Goal: Task Accomplishment & Management: Use online tool/utility

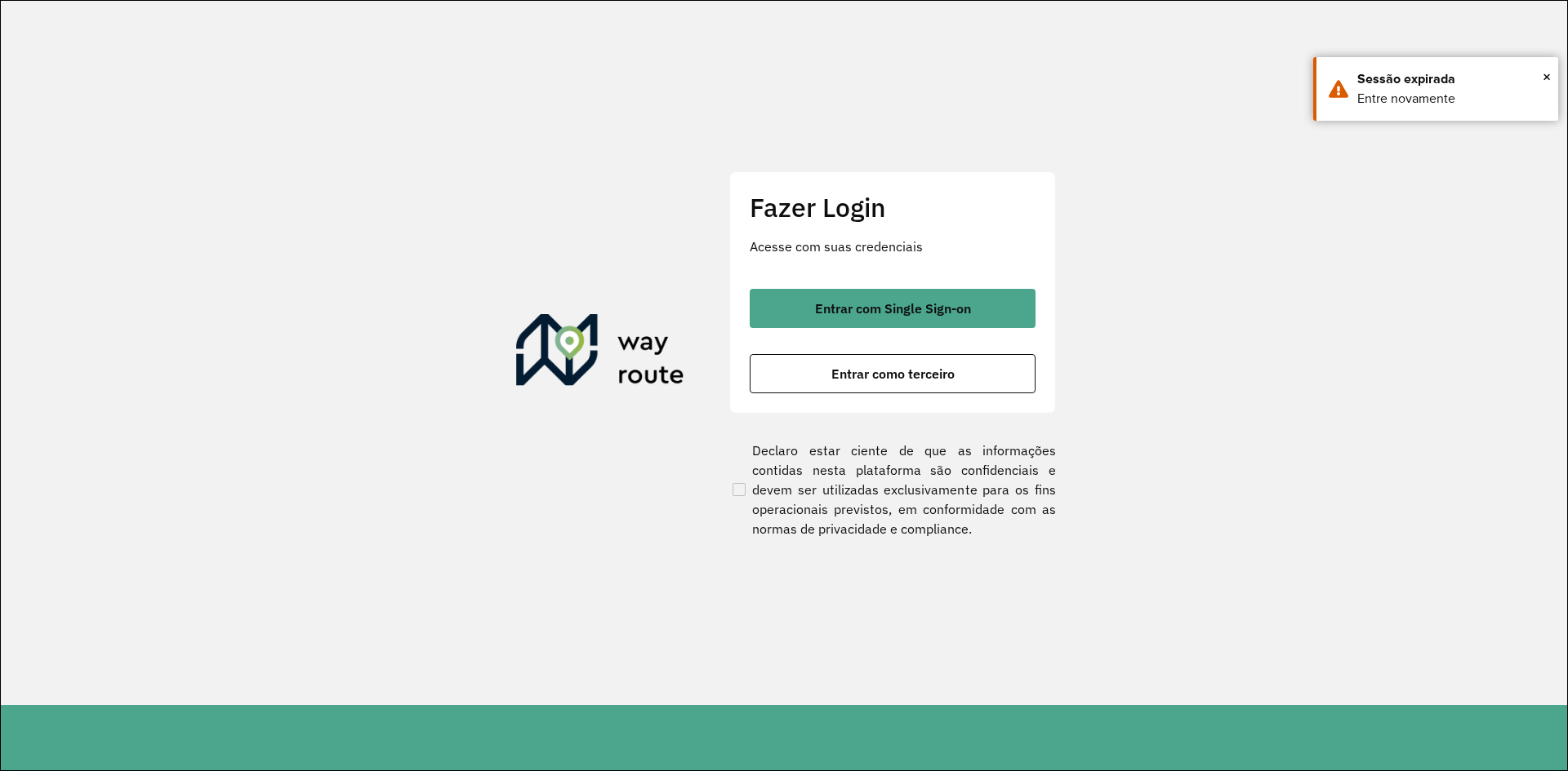
click at [1020, 333] on div "Entrar com Single Sign-on Entrar como terceiro" at bounding box center [892, 341] width 286 height 105
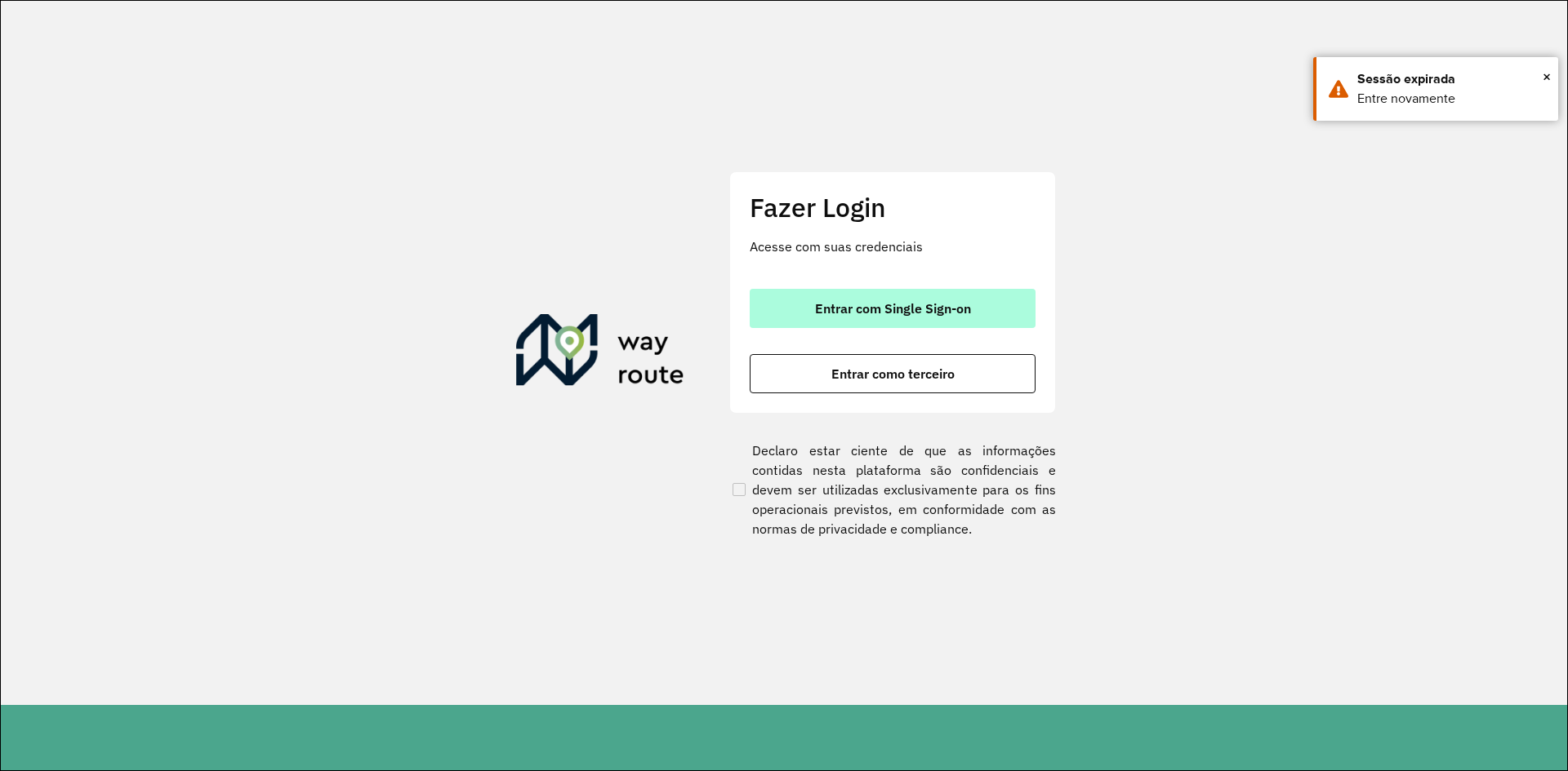
click at [1002, 303] on button "Entrar com Single Sign-on" at bounding box center [892, 309] width 286 height 39
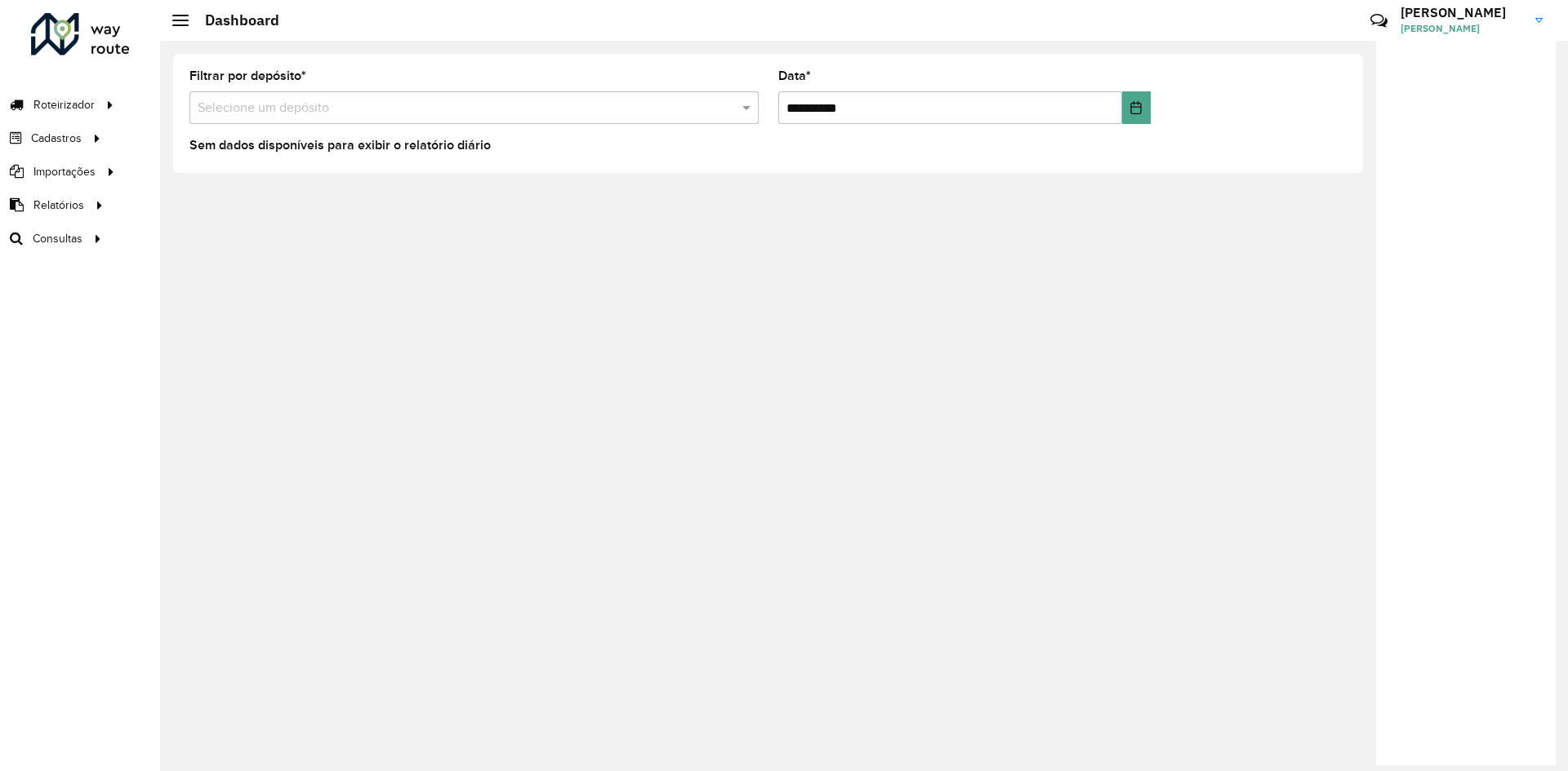
click at [259, 109] on input "text" at bounding box center [458, 109] width 520 height 20
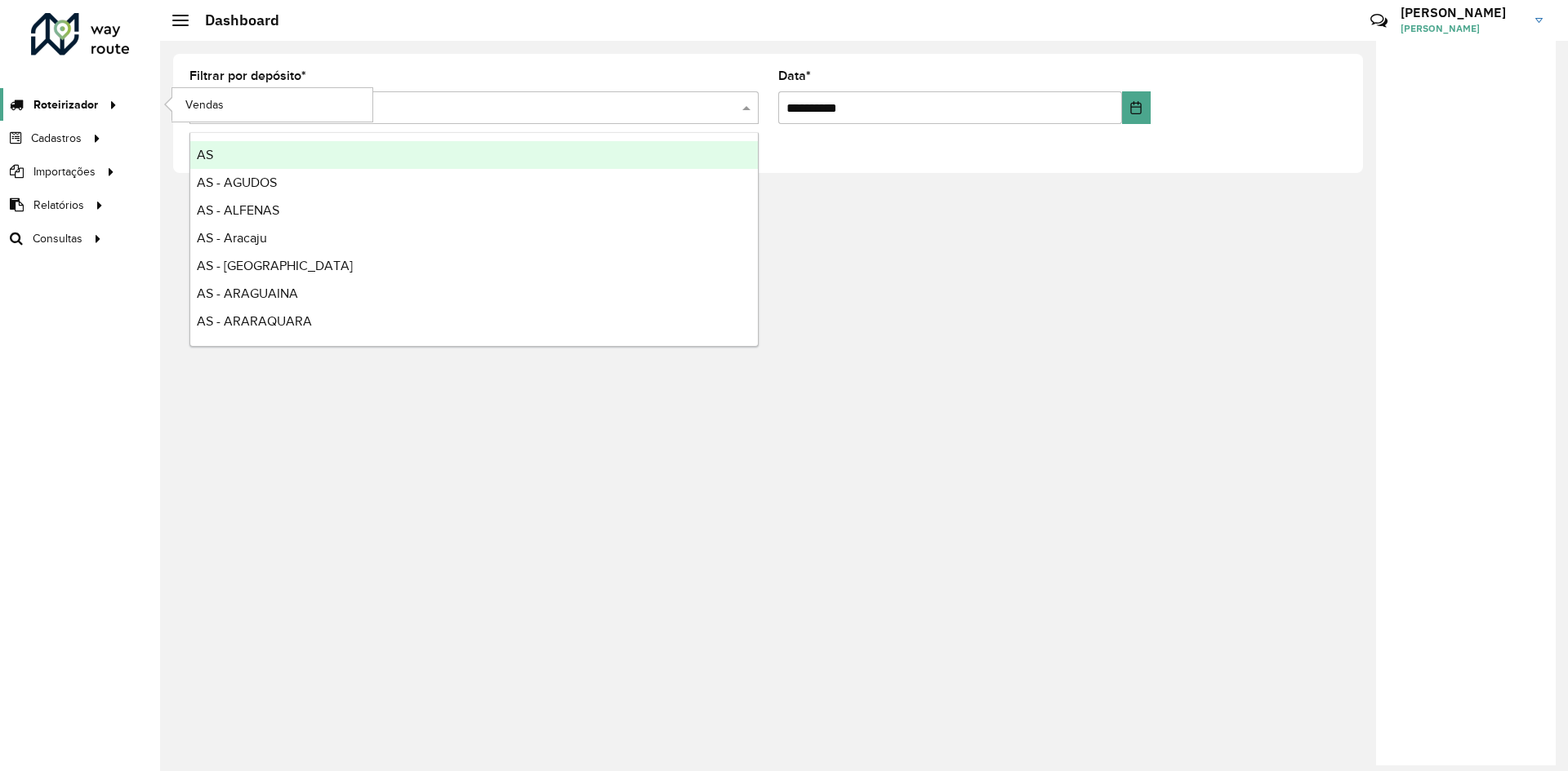
click at [88, 103] on span "Roteirizador" at bounding box center [65, 105] width 65 height 17
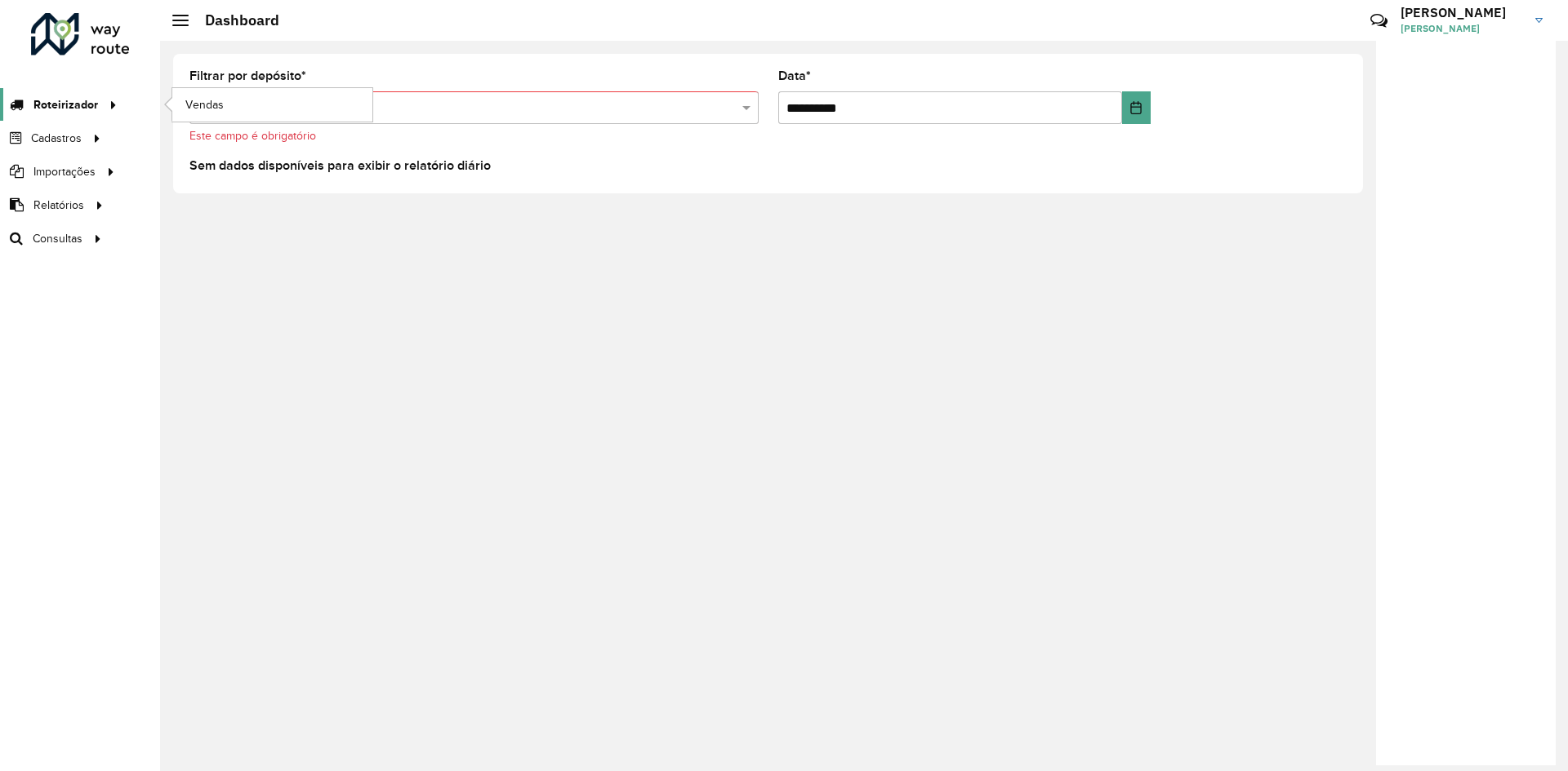
click at [76, 100] on span "Roteirizador" at bounding box center [65, 105] width 65 height 17
click at [227, 98] on link "Vendas" at bounding box center [272, 105] width 200 height 33
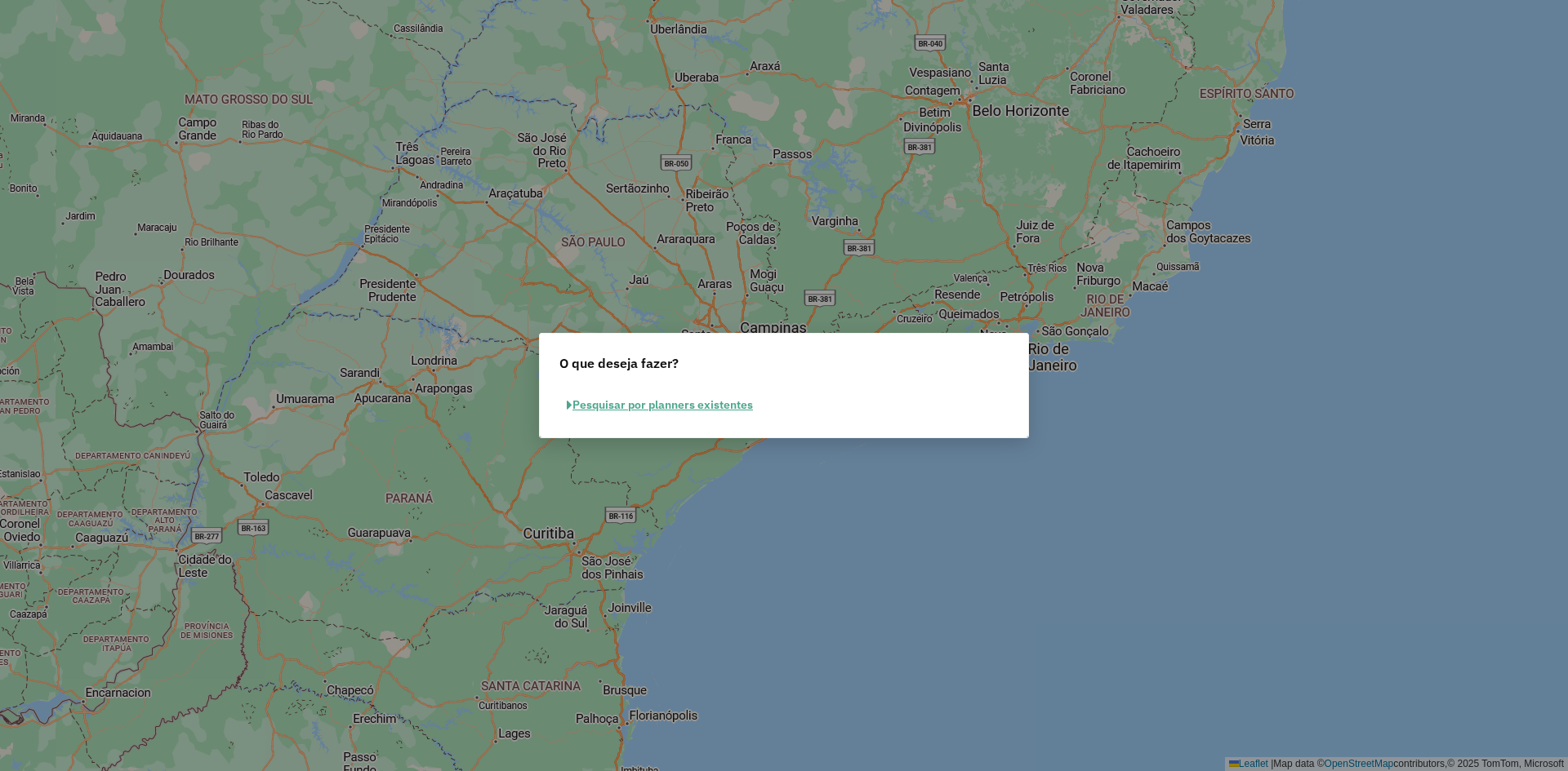
click at [645, 408] on button "Pesquisar por planners existentes" at bounding box center [660, 405] width 201 height 25
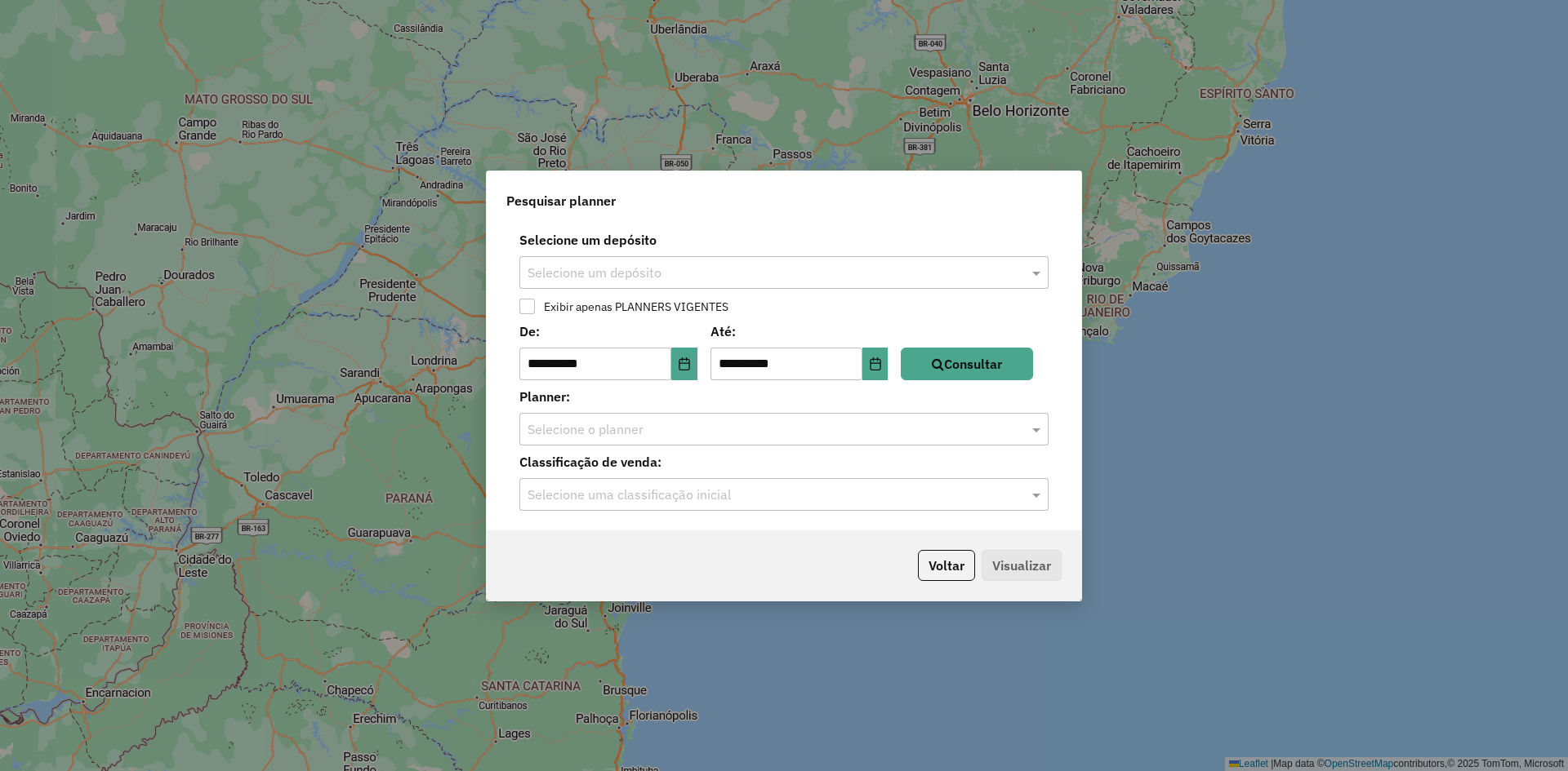
click at [715, 269] on input "text" at bounding box center [768, 274] width 480 height 20
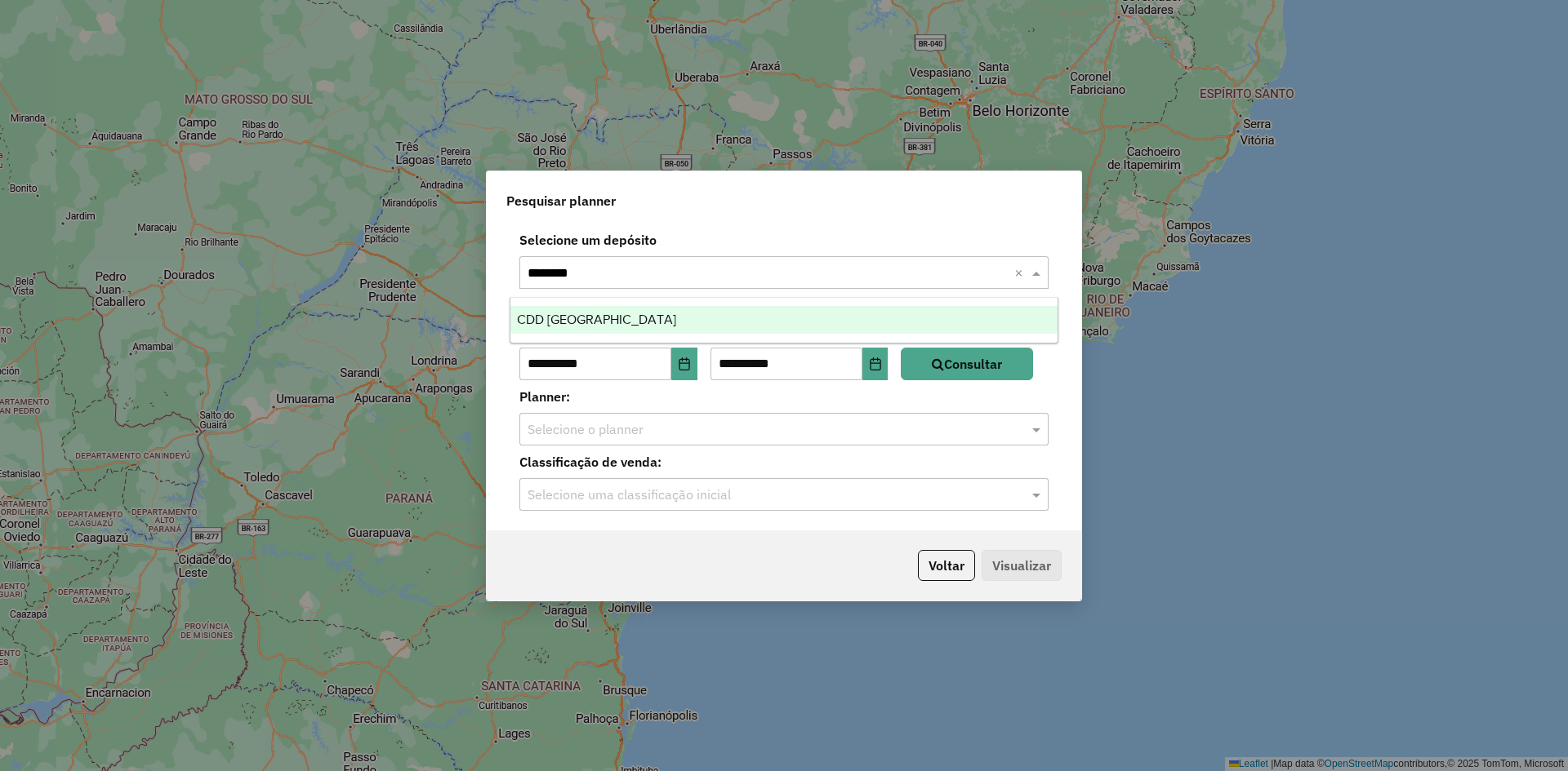
type input "*********"
click at [632, 314] on div "CDD [GEOGRAPHIC_DATA]" at bounding box center [784, 320] width 547 height 28
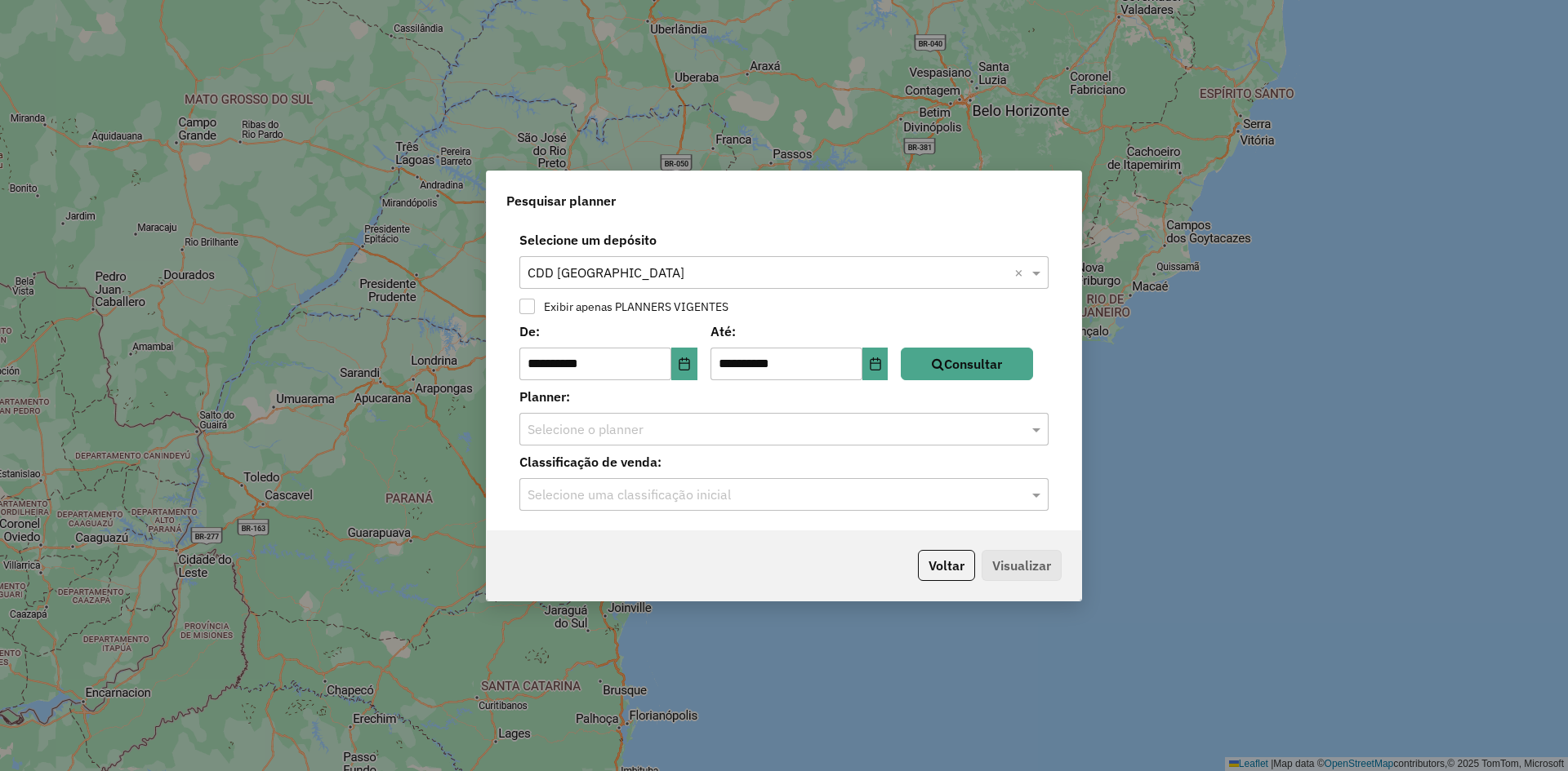
click at [631, 431] on input "text" at bounding box center [768, 430] width 480 height 20
click at [944, 367] on icon "button" at bounding box center [937, 364] width 12 height 13
click at [690, 359] on icon "Choose Date" at bounding box center [684, 364] width 13 height 13
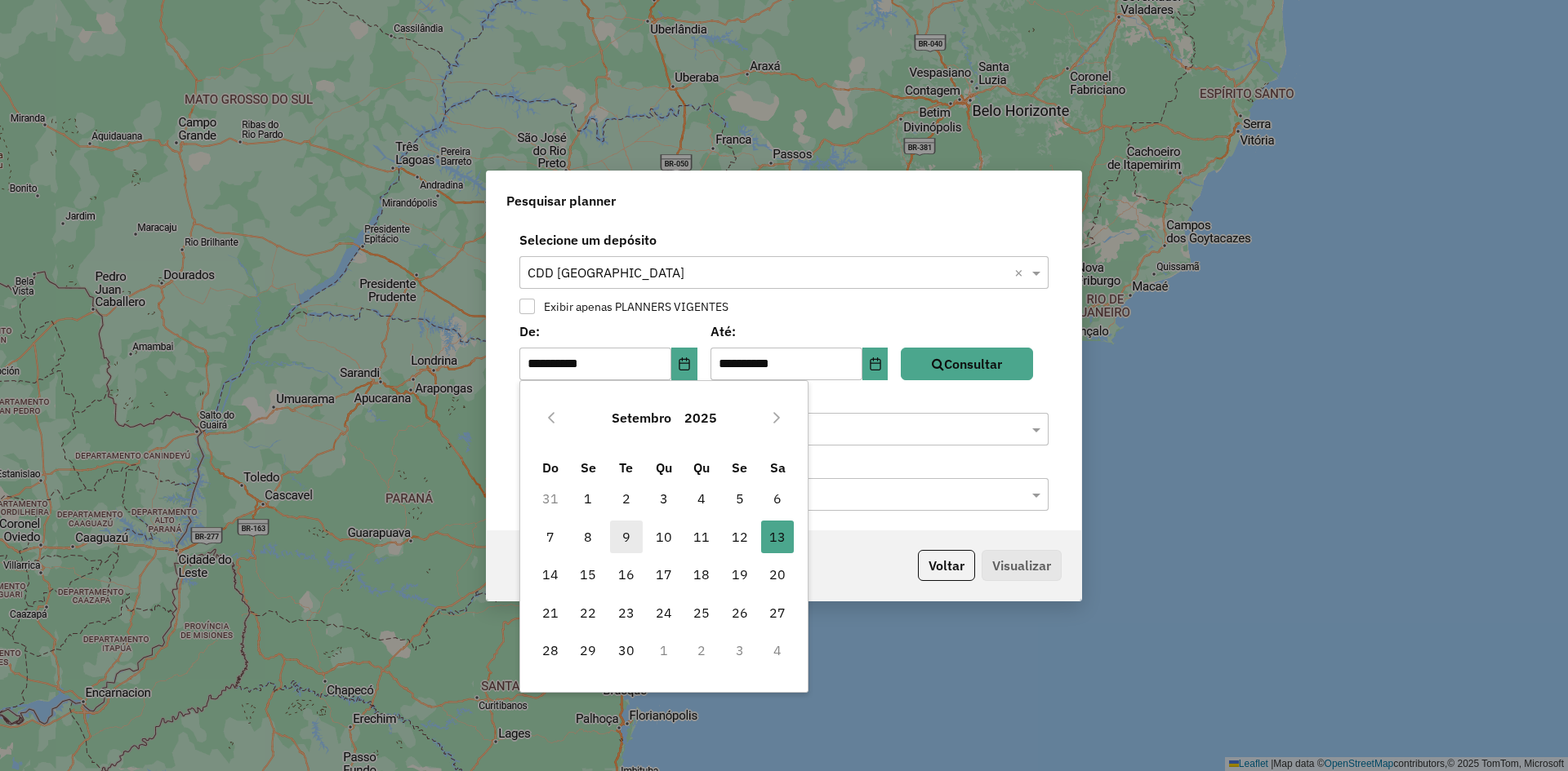
click at [628, 543] on span "9" at bounding box center [627, 537] width 33 height 33
type input "**********"
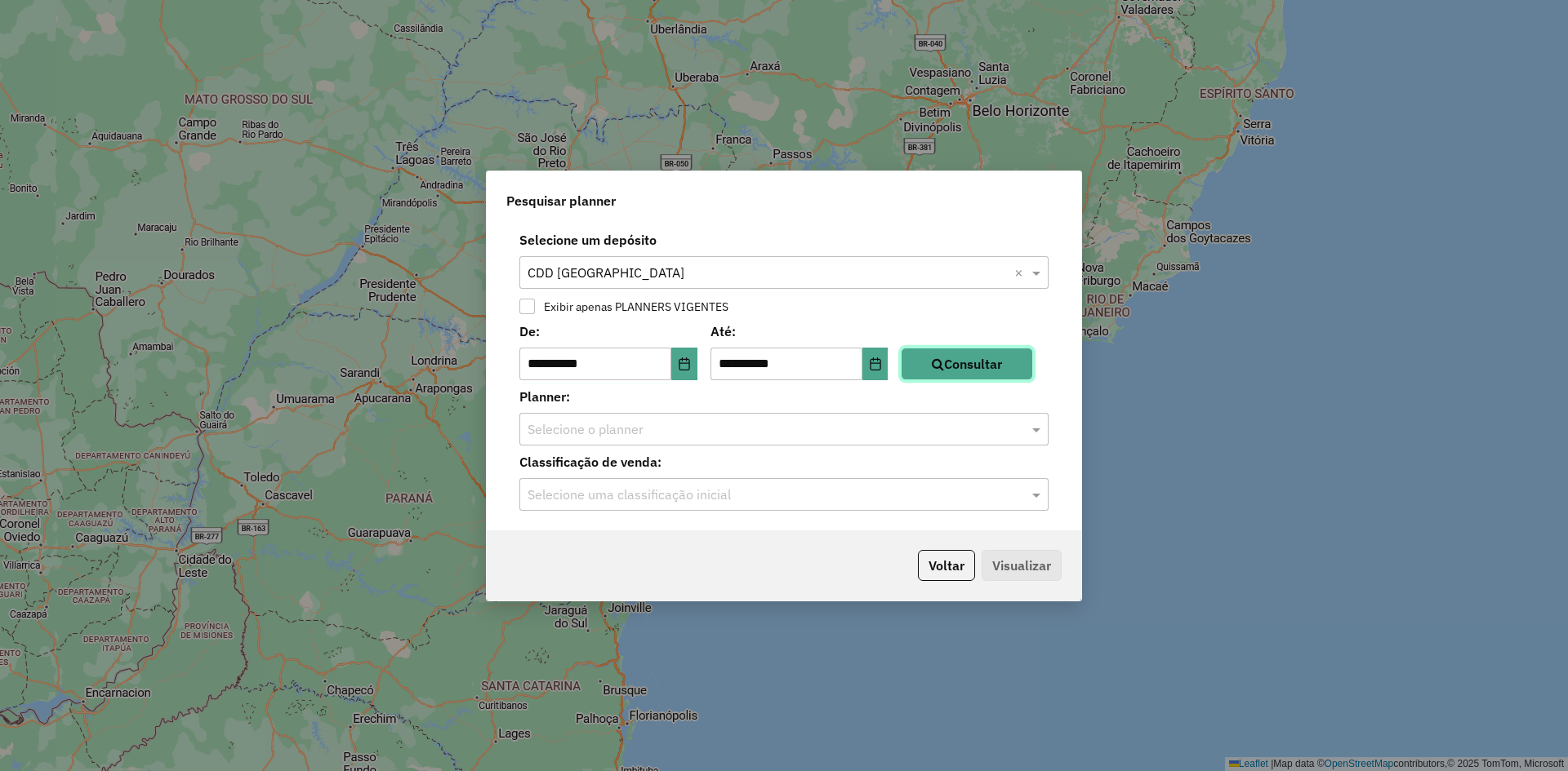
click at [1009, 367] on button "Consultar" at bounding box center [967, 364] width 132 height 33
click at [1014, 364] on button "Consultar" at bounding box center [967, 364] width 132 height 33
drag, startPoint x: 819, startPoint y: 401, endPoint x: 823, endPoint y: 414, distance: 13.6
click at [823, 414] on div "Planner: Selecione o planner" at bounding box center [784, 417] width 575 height 59
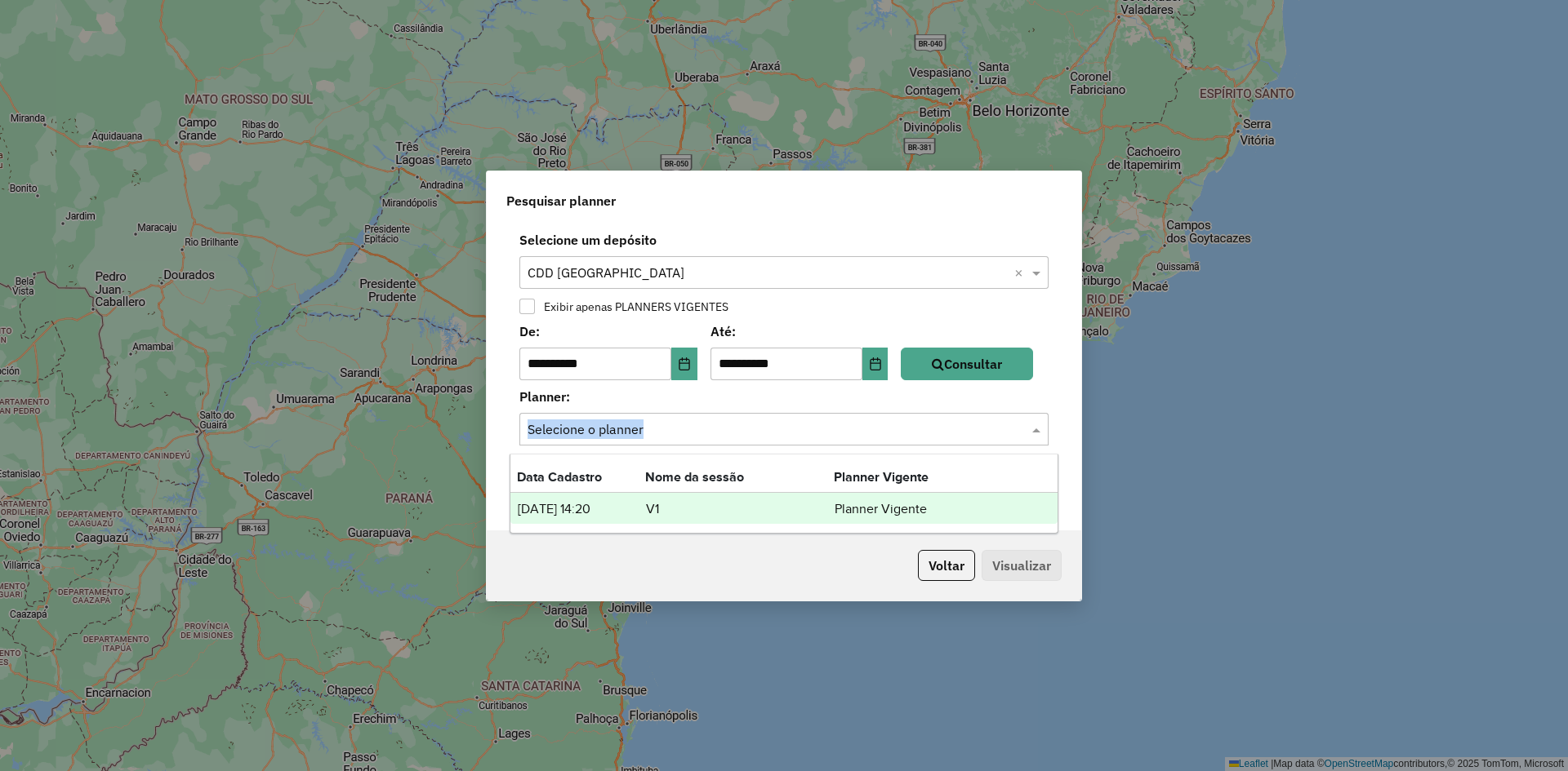
click at [843, 443] on div "Selecione o planner" at bounding box center [784, 430] width 529 height 33
click at [642, 520] on div "08/10/2025 14:20 V1 Planner Vigente" at bounding box center [784, 509] width 547 height 31
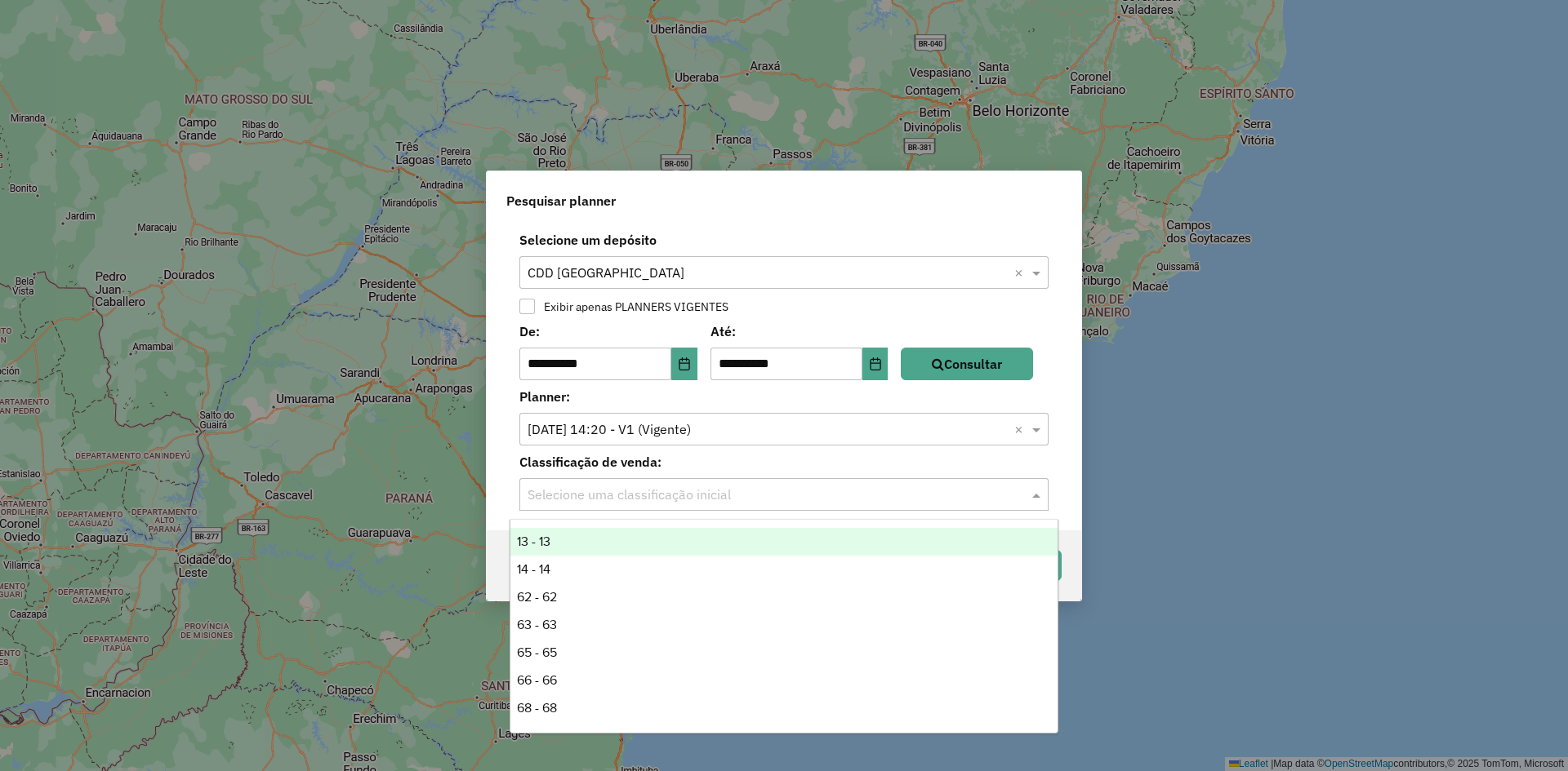
click at [802, 500] on input "text" at bounding box center [768, 496] width 480 height 20
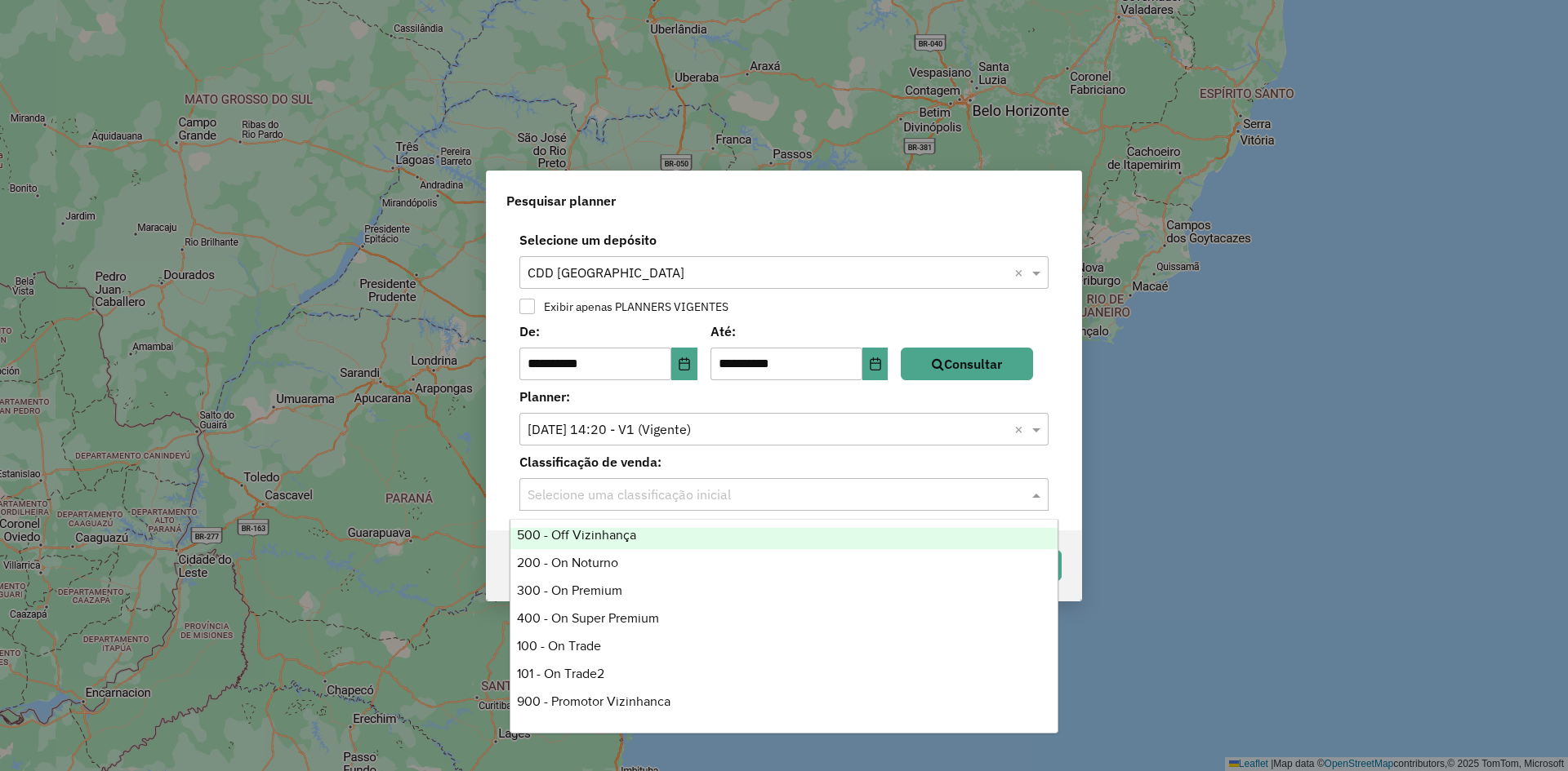
scroll to position [729, 0]
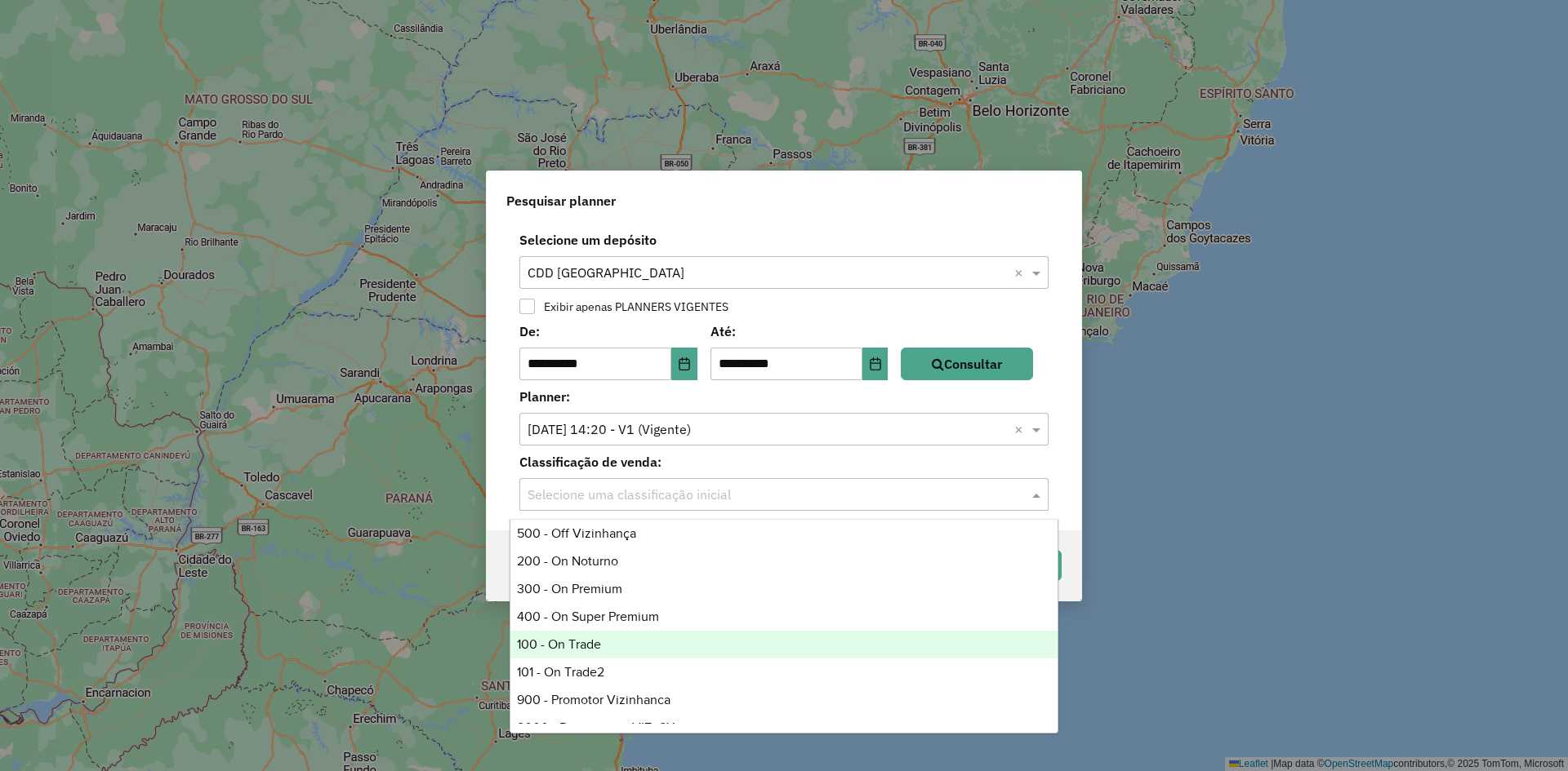
click at [628, 631] on div "100 - On Trade" at bounding box center [784, 645] width 547 height 28
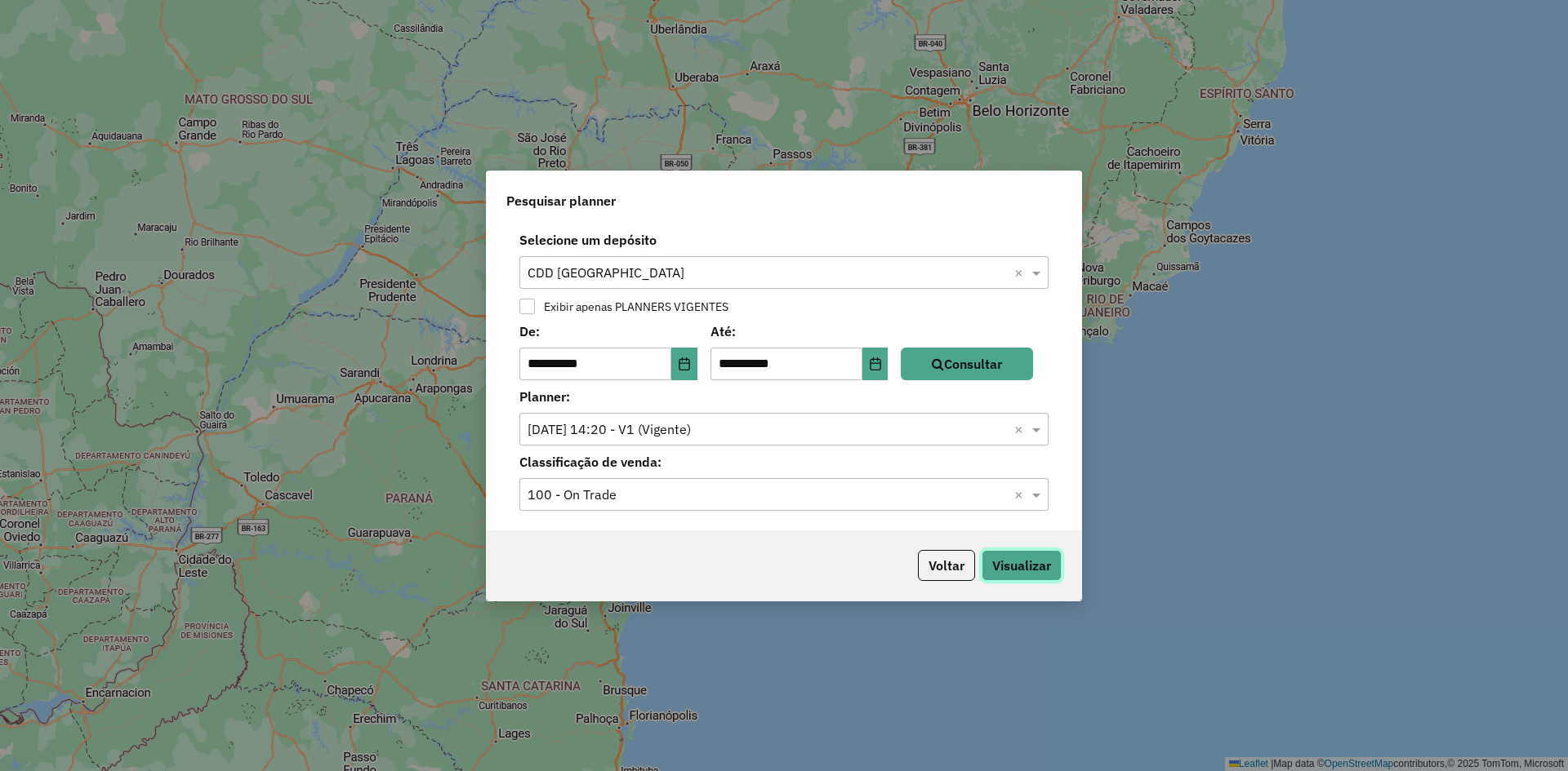
click at [1052, 565] on button "Visualizar" at bounding box center [1021, 566] width 80 height 31
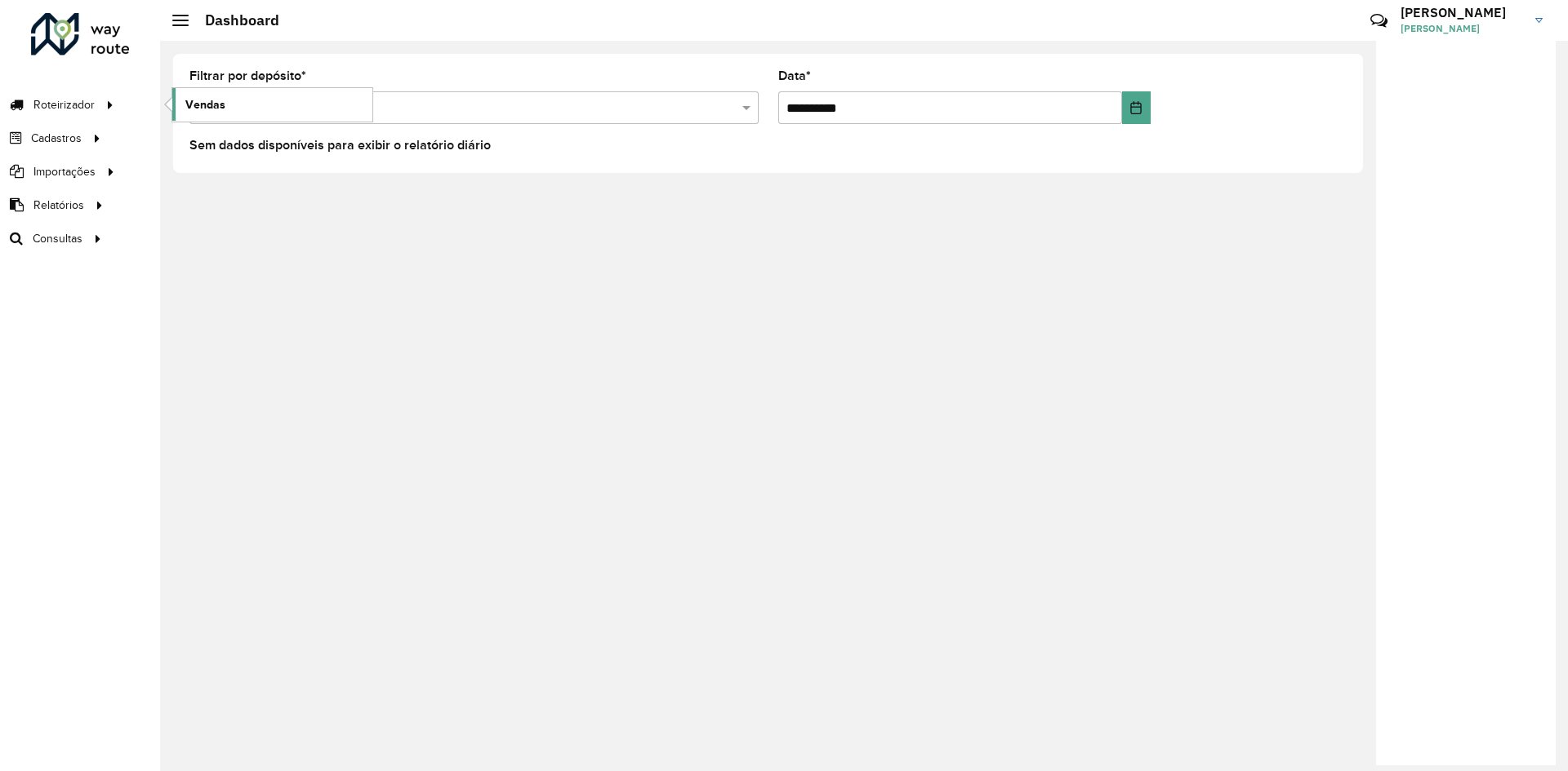
click at [176, 101] on link "Vendas" at bounding box center [272, 105] width 200 height 33
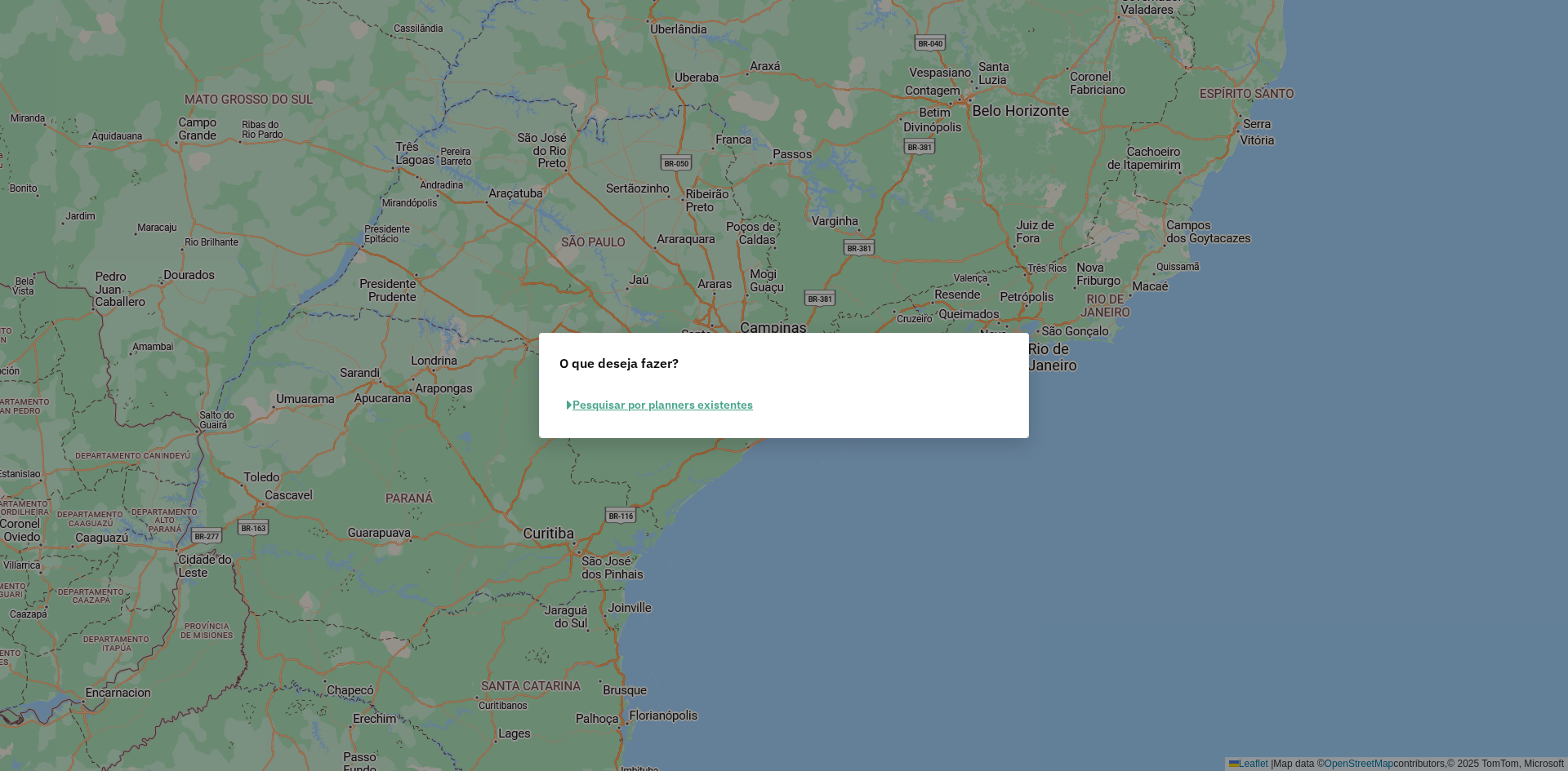
click at [667, 408] on button "Pesquisar por planners existentes" at bounding box center [660, 405] width 201 height 25
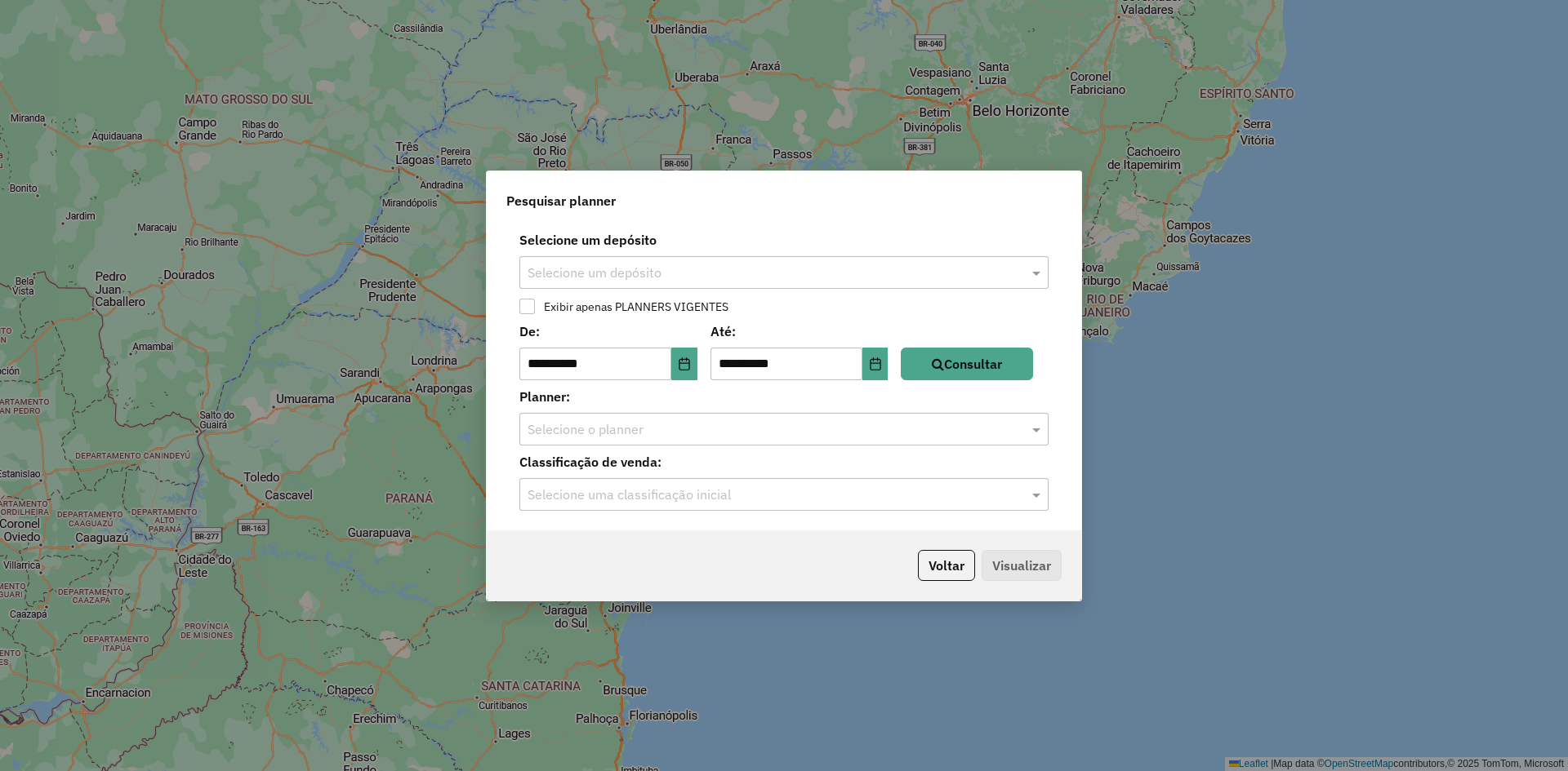
click at [703, 274] on input "text" at bounding box center [768, 274] width 480 height 20
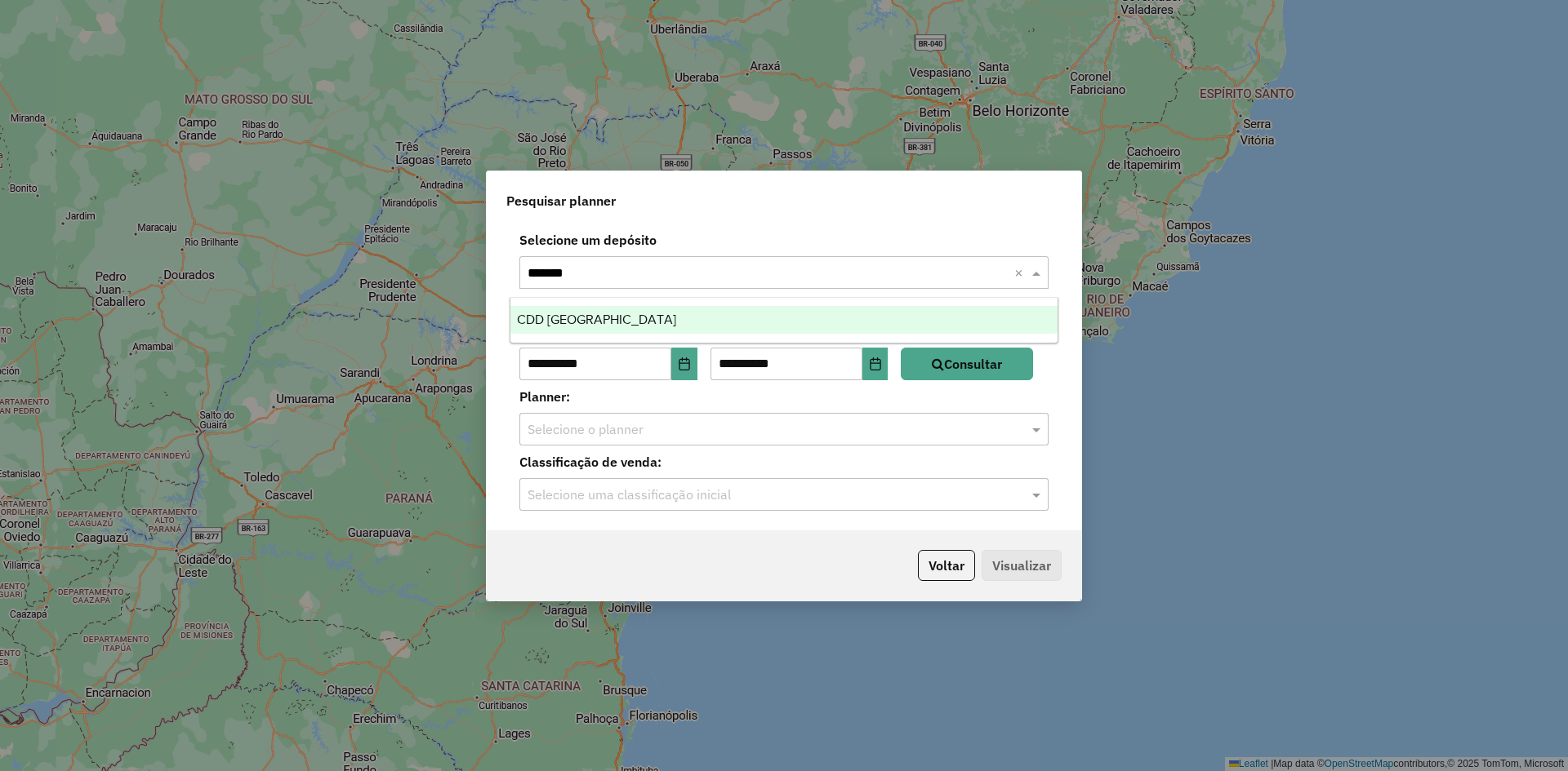
type input "********"
click at [629, 310] on div "CDD [GEOGRAPHIC_DATA]" at bounding box center [784, 320] width 547 height 28
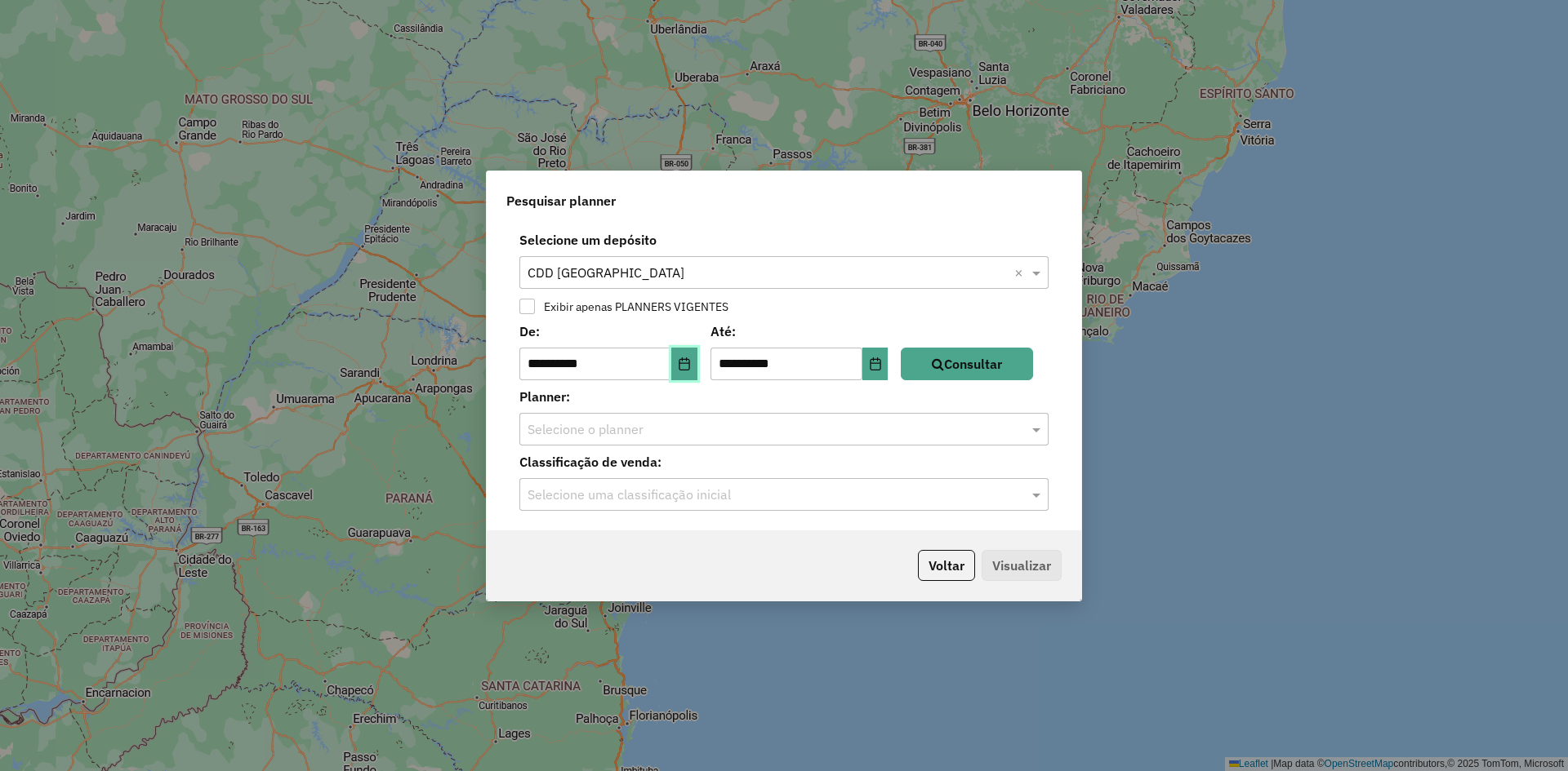
click at [688, 355] on button "Choose Date" at bounding box center [684, 364] width 26 height 33
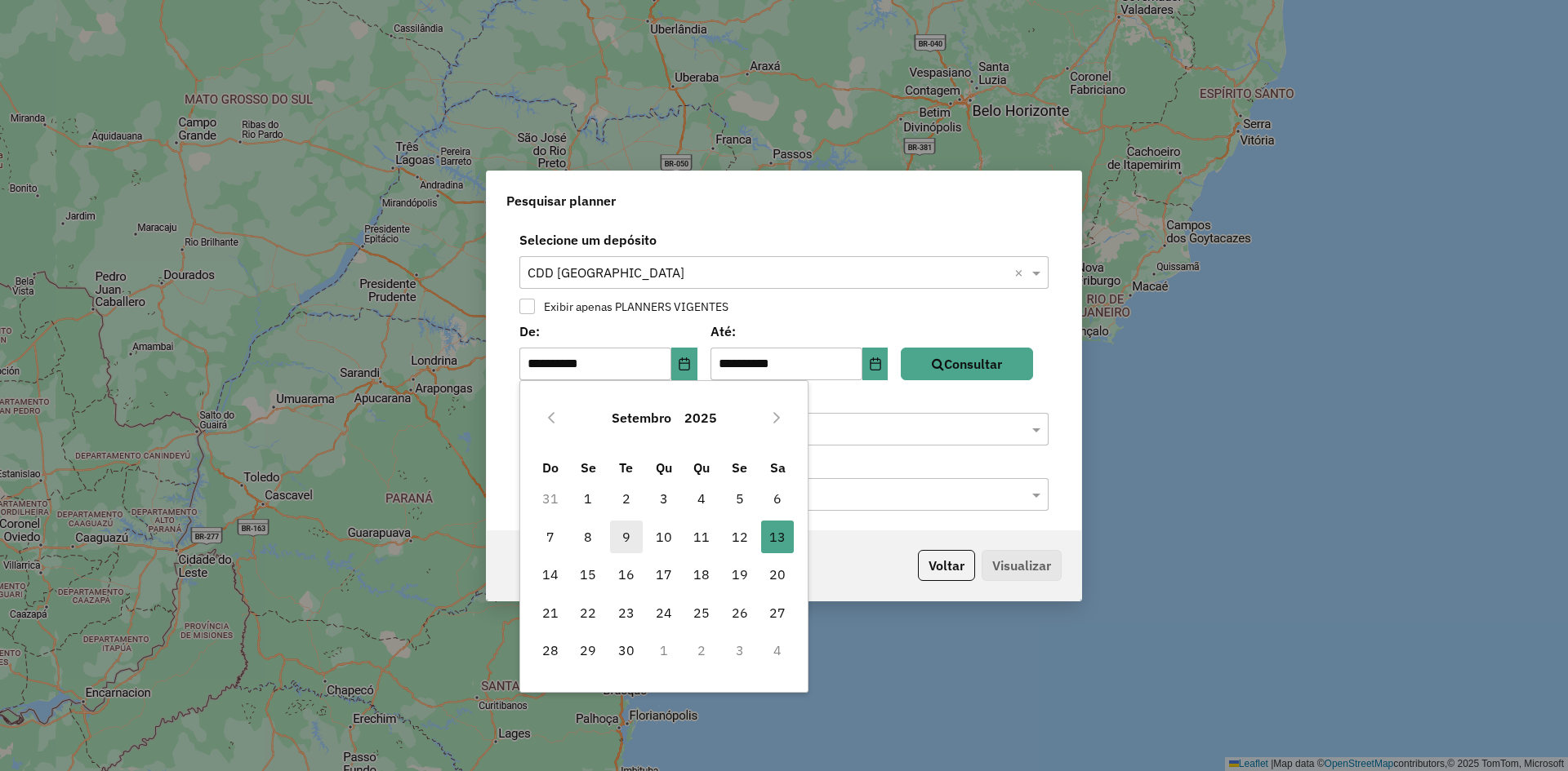
click at [617, 542] on span "9" at bounding box center [627, 537] width 33 height 33
type input "**********"
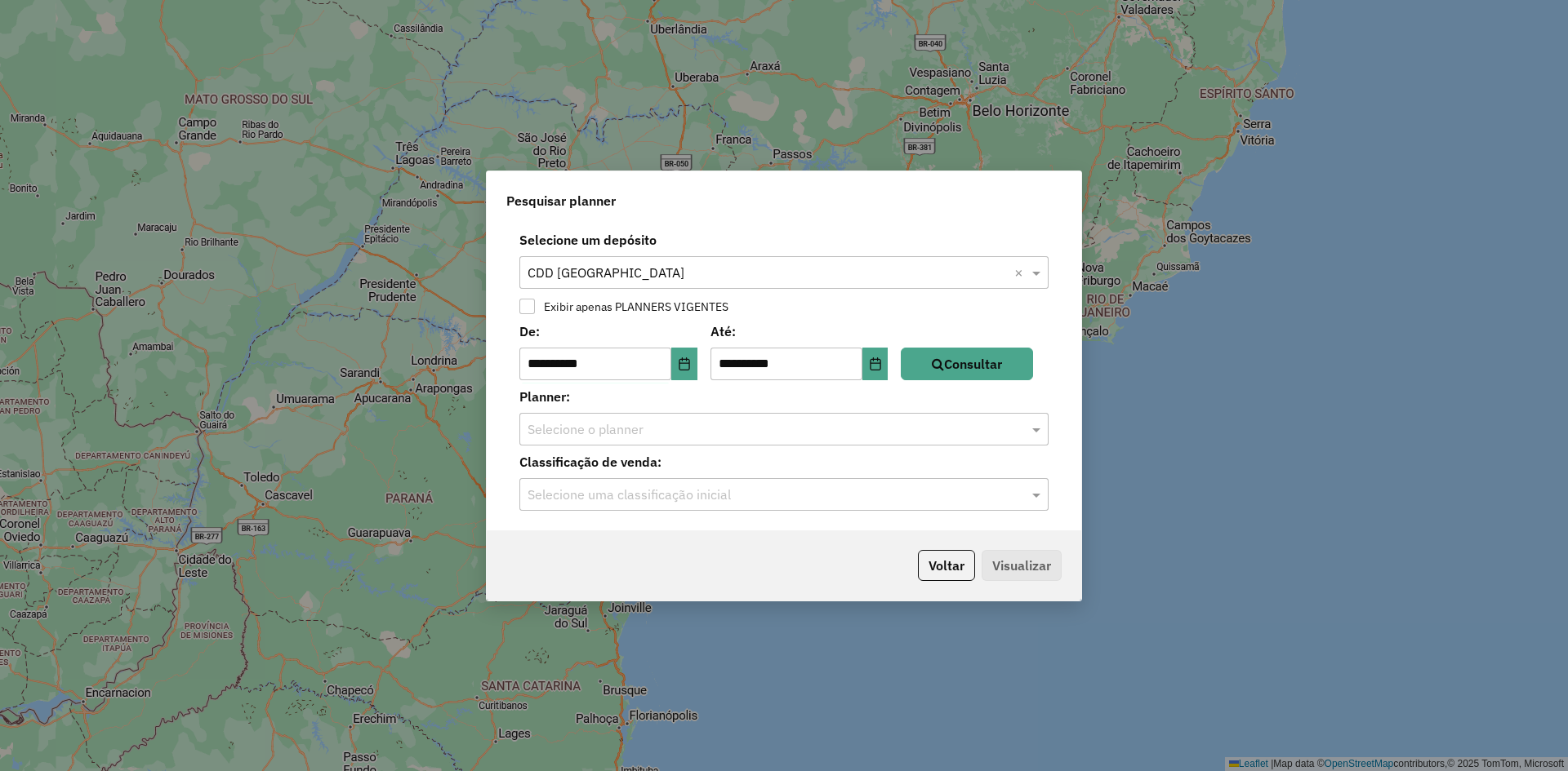
click at [1016, 393] on label "Planner:" at bounding box center [784, 397] width 549 height 20
click at [1007, 376] on button "Consultar" at bounding box center [967, 364] width 132 height 33
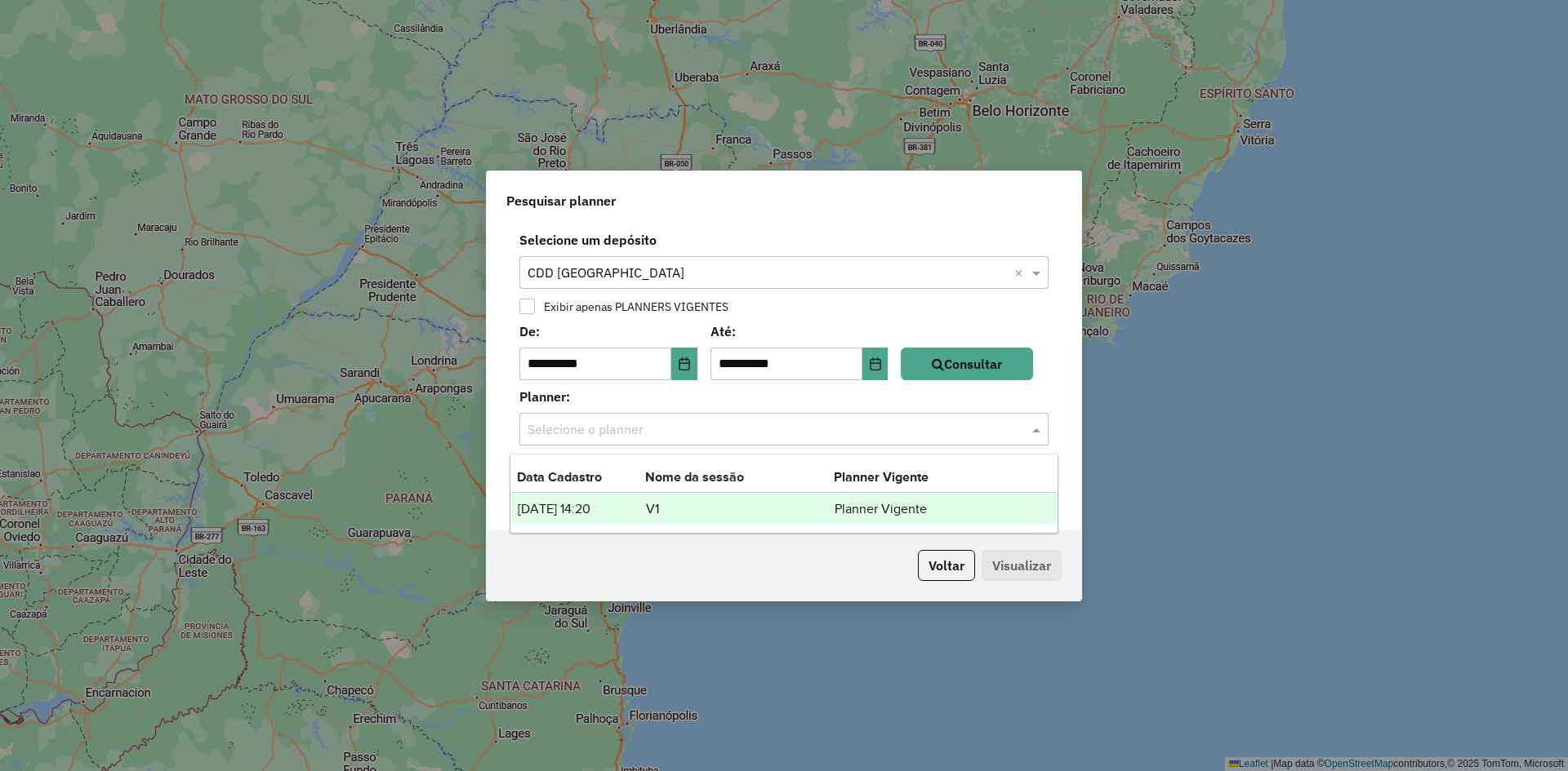
click at [610, 421] on input "text" at bounding box center [768, 430] width 480 height 20
click at [663, 510] on td "V1" at bounding box center [739, 510] width 189 height 21
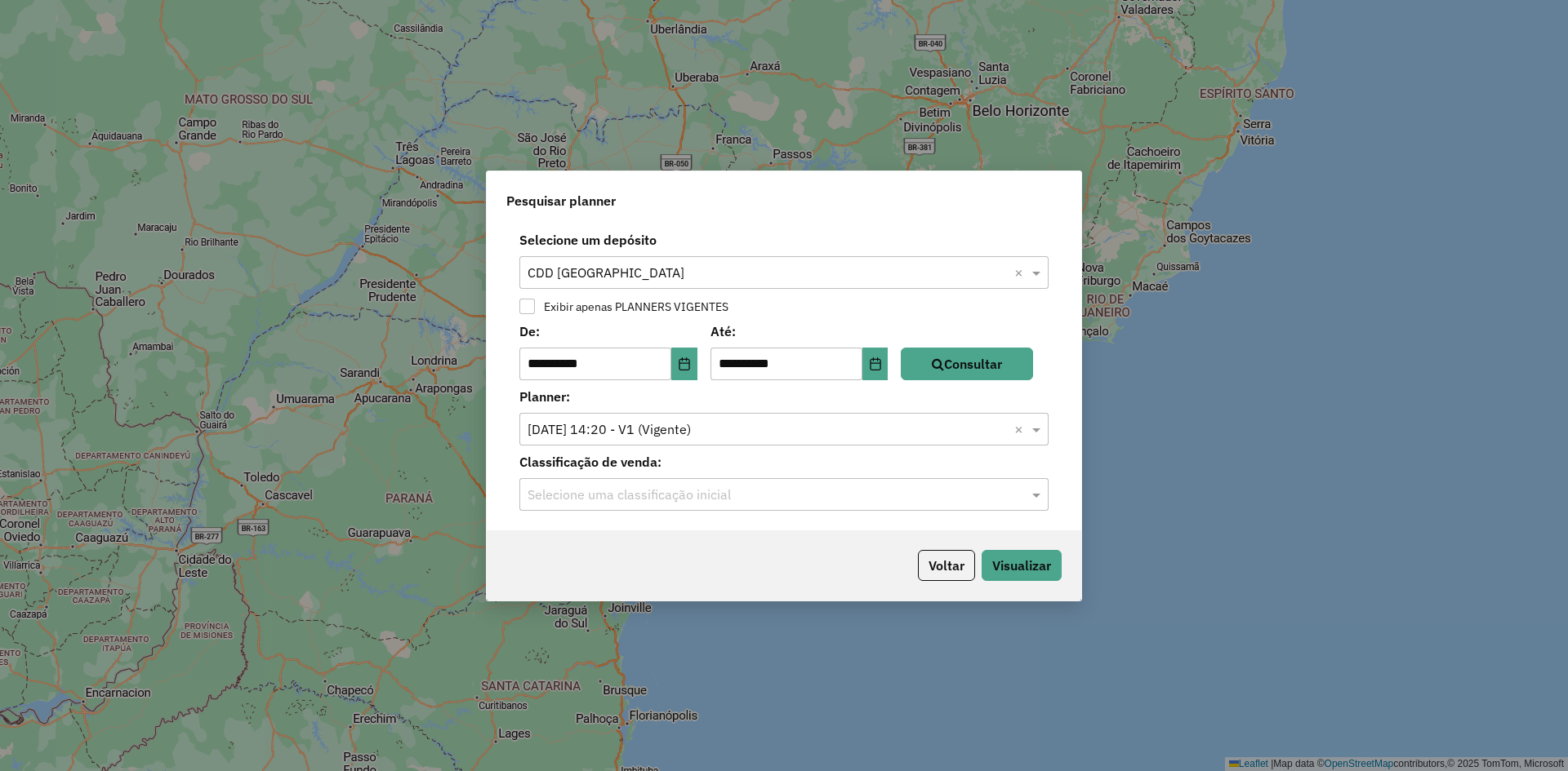
click at [1072, 559] on div "Voltar Visualizar" at bounding box center [784, 566] width 595 height 70
click at [1041, 564] on button "Visualizar" at bounding box center [1021, 566] width 80 height 31
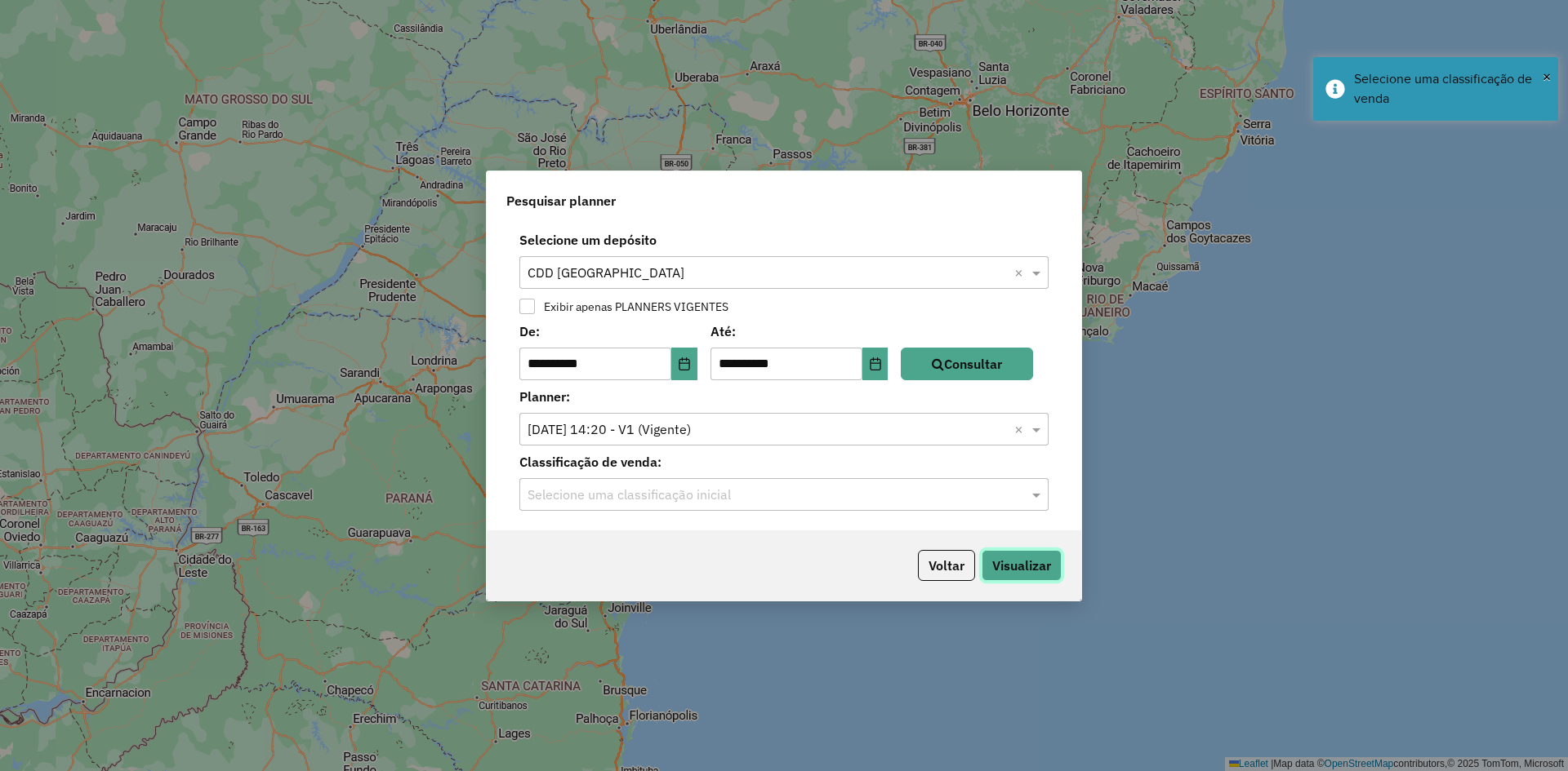
click at [1025, 561] on button "Visualizar" at bounding box center [1021, 566] width 80 height 31
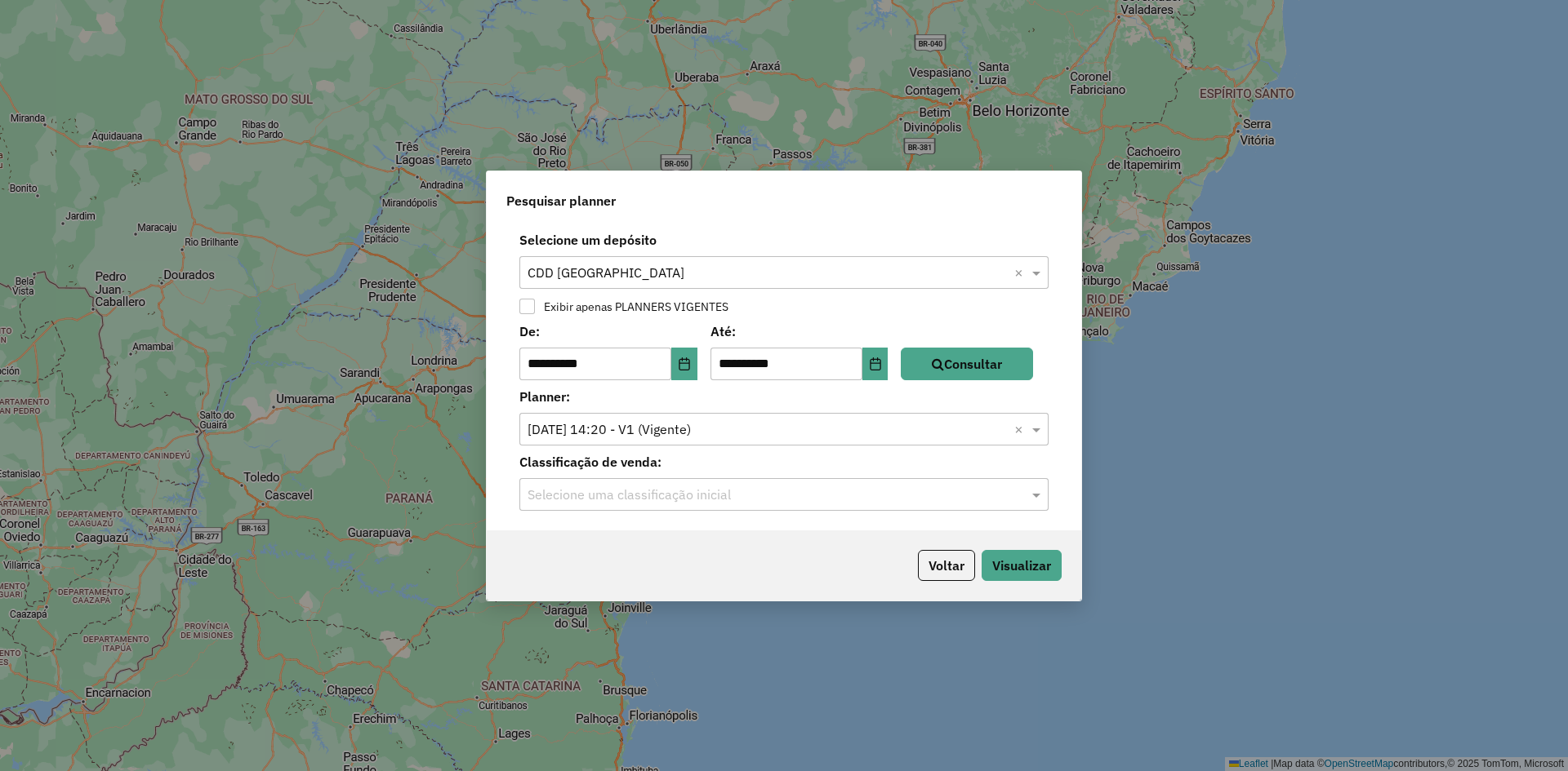
click at [806, 481] on div "Selecione uma classificação inicial" at bounding box center [784, 495] width 529 height 33
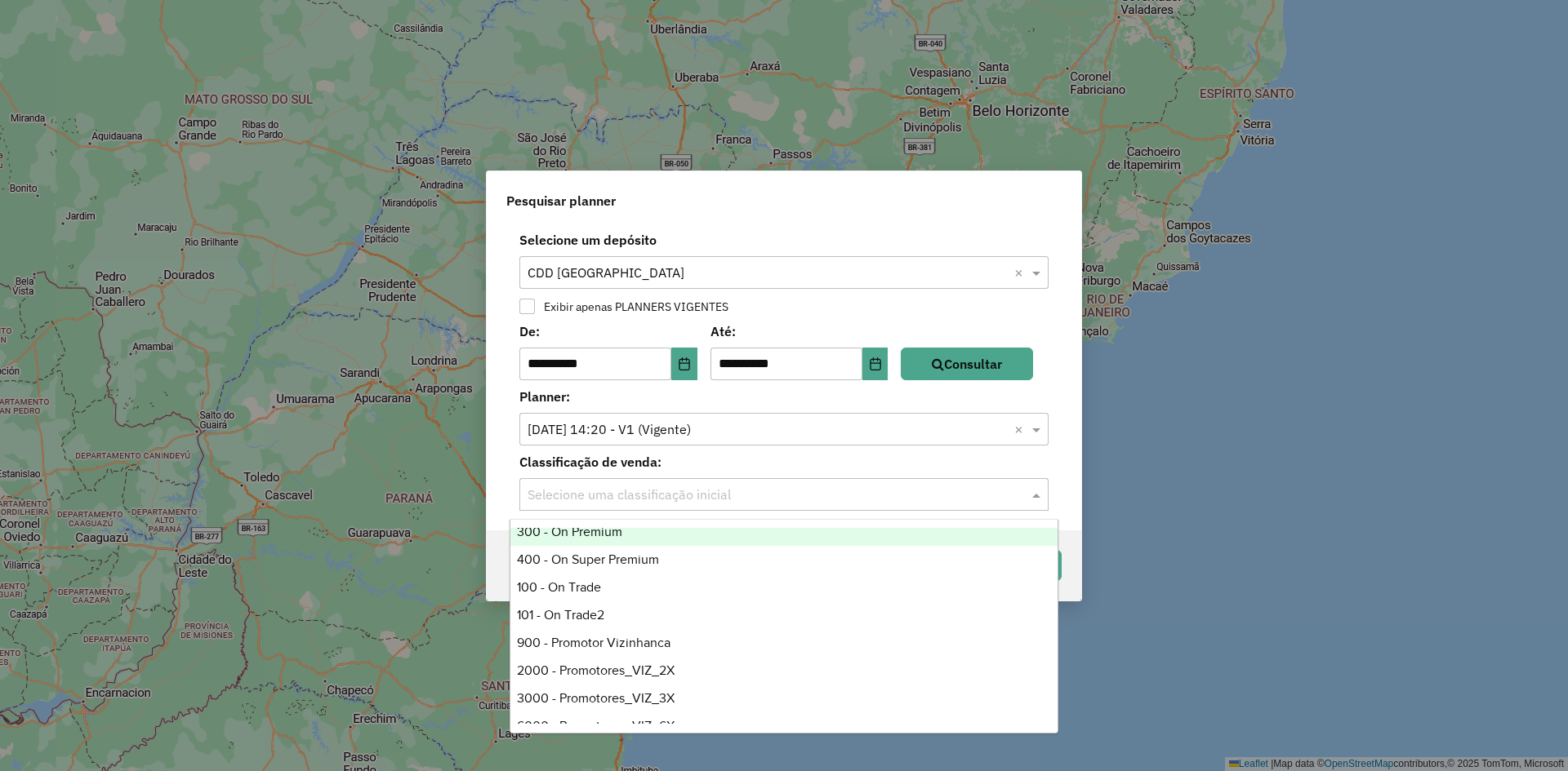
scroll to position [816, 0]
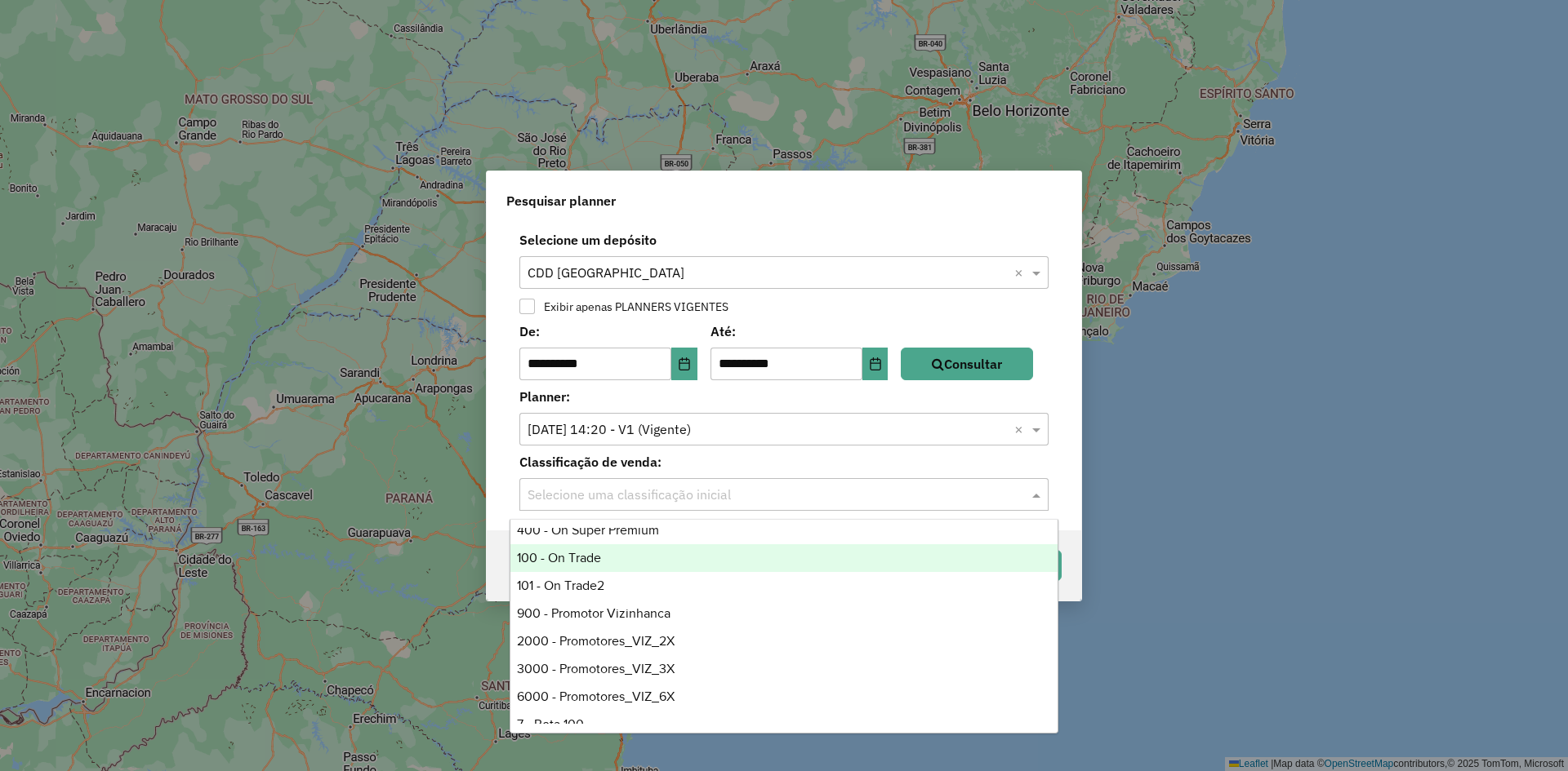
click at [552, 550] on div "100 - On Trade" at bounding box center [784, 559] width 547 height 28
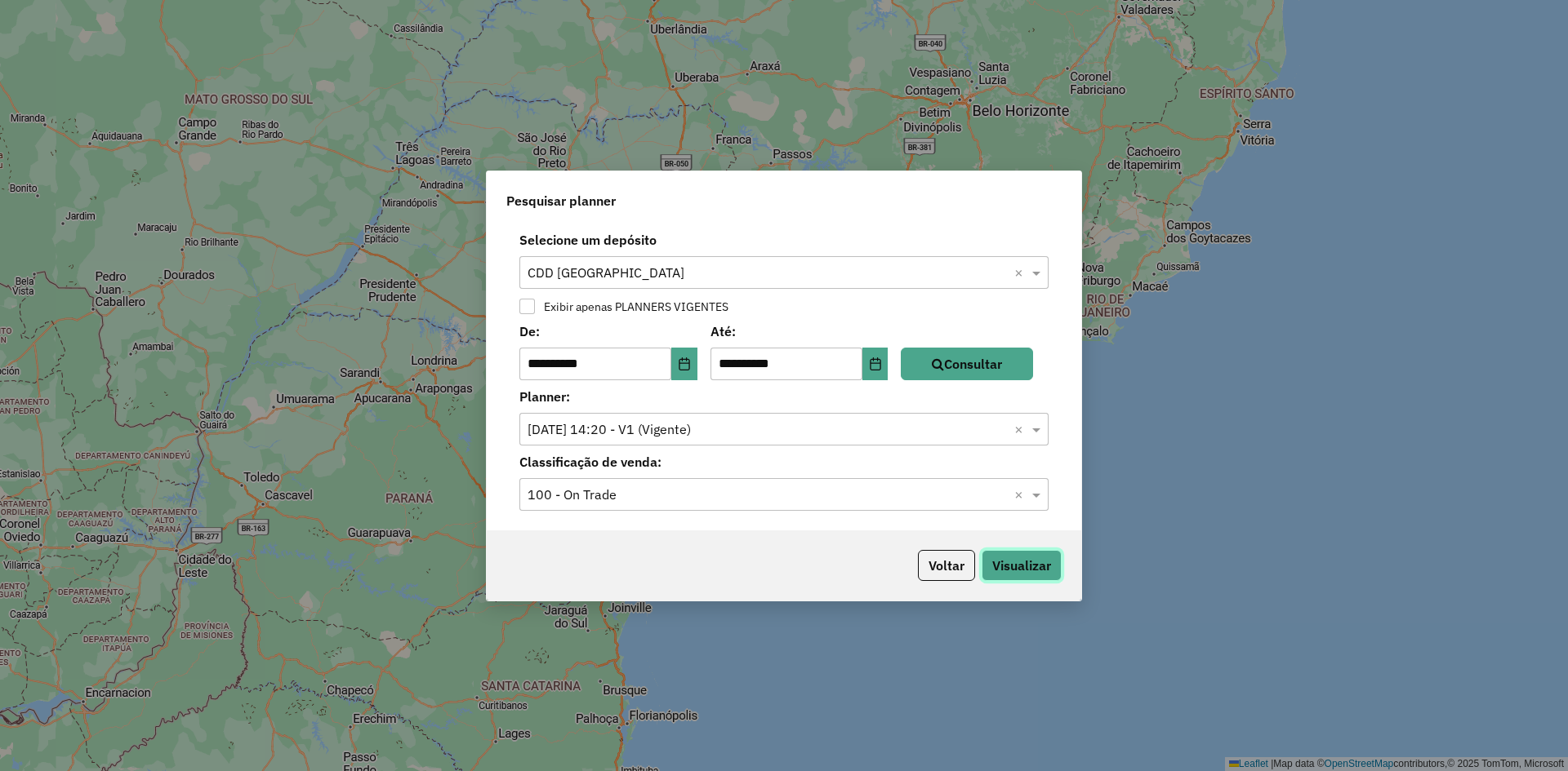
click at [1017, 580] on button "Visualizar" at bounding box center [1021, 566] width 80 height 31
